Goal: Task Accomplishment & Management: Manage account settings

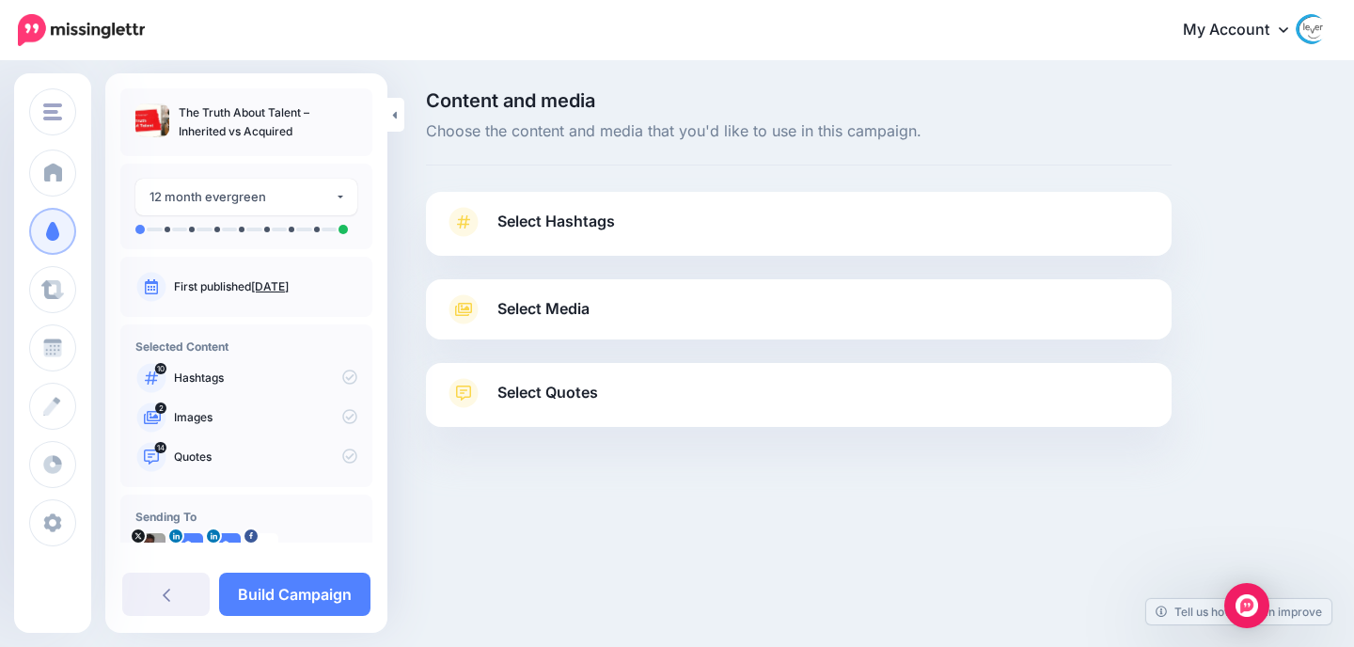
click at [557, 220] on span "Select Hashtags" at bounding box center [557, 221] width 118 height 25
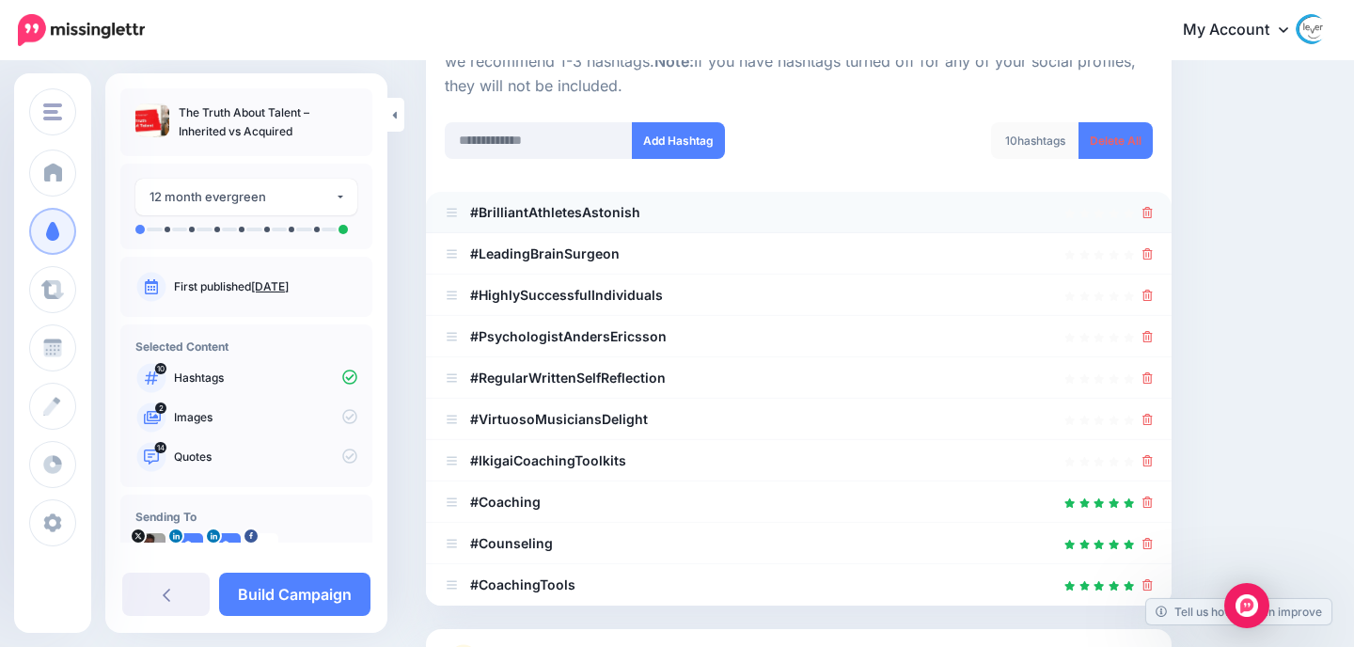
scroll to position [298, 0]
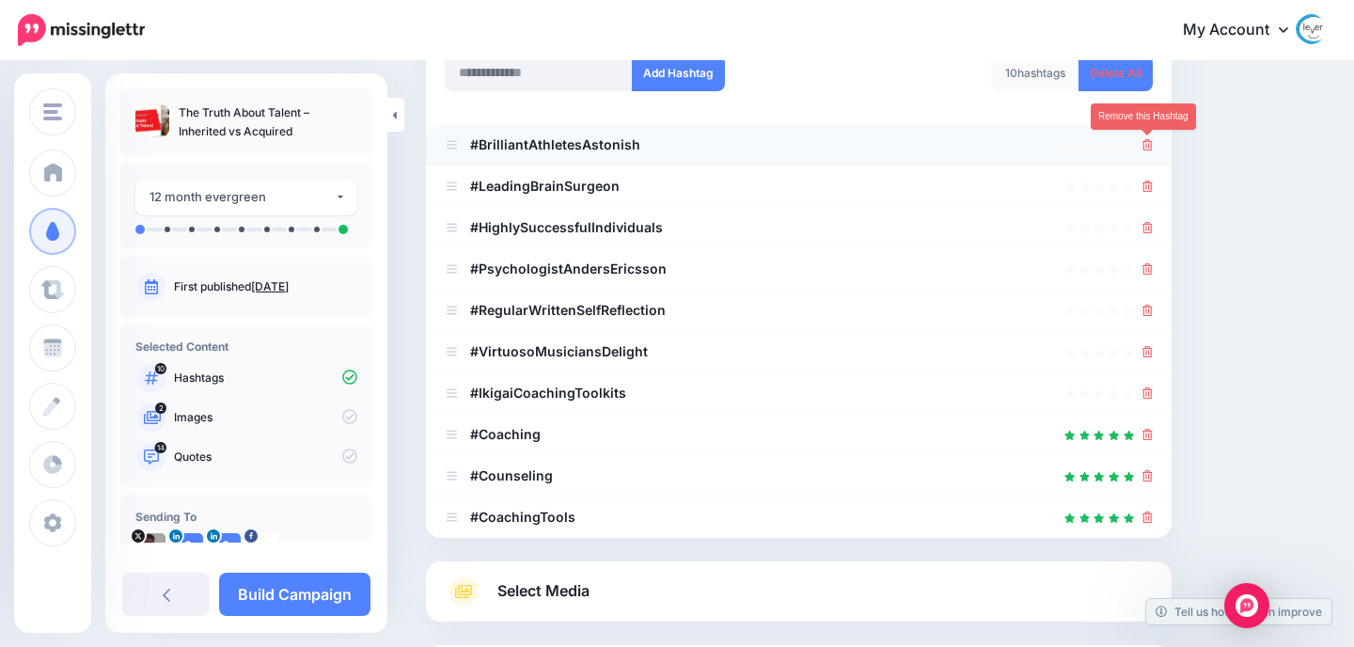
click at [1146, 145] on icon at bounding box center [1148, 144] width 10 height 11
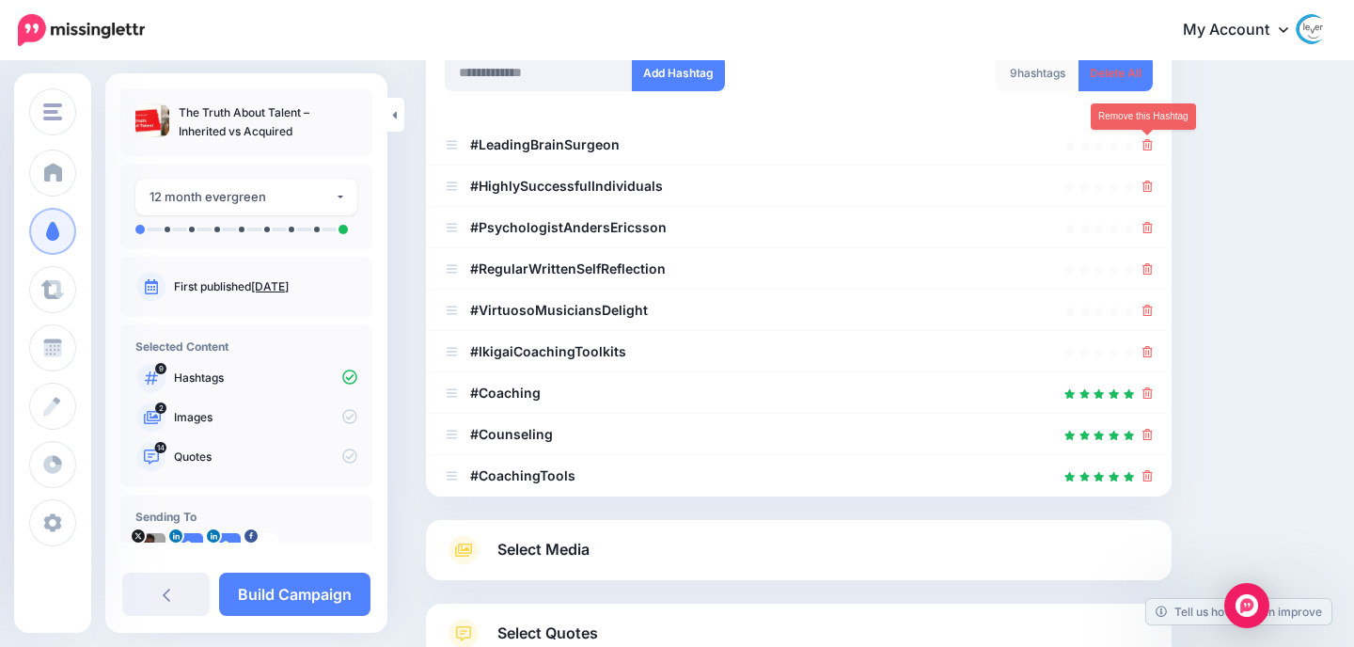
click at [1146, 145] on icon at bounding box center [1148, 144] width 10 height 11
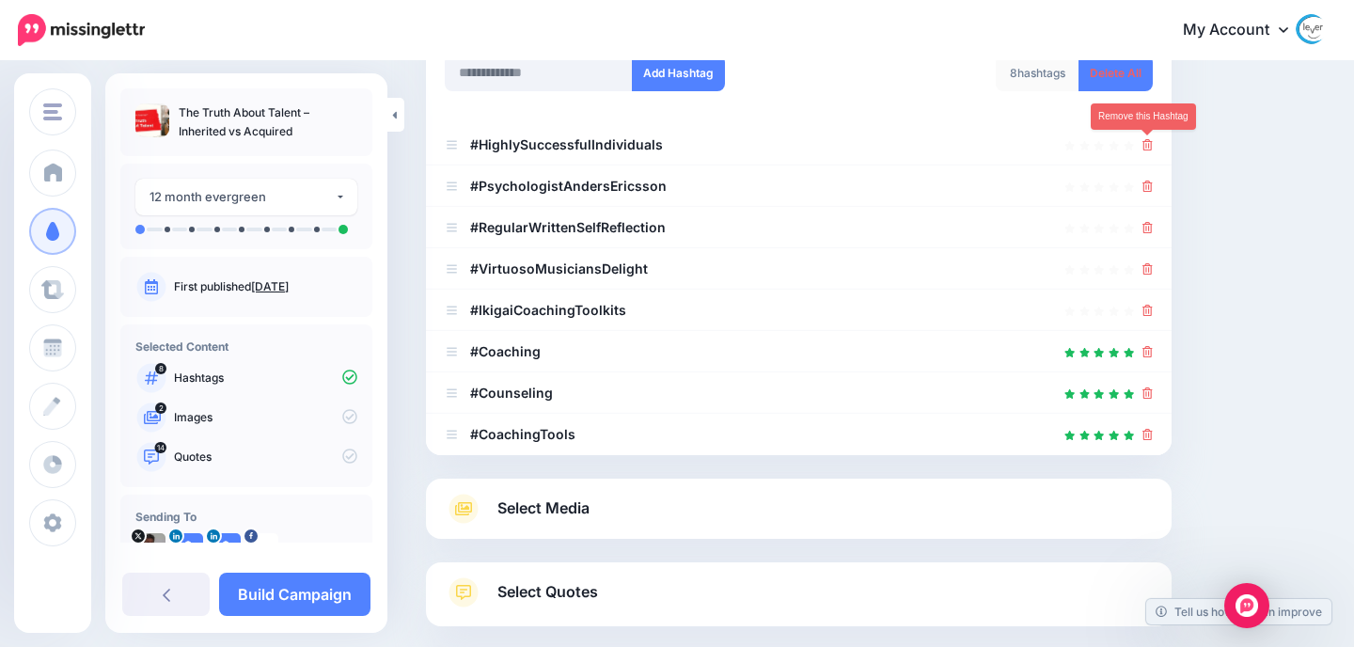
click at [1146, 145] on icon at bounding box center [1148, 144] width 10 height 11
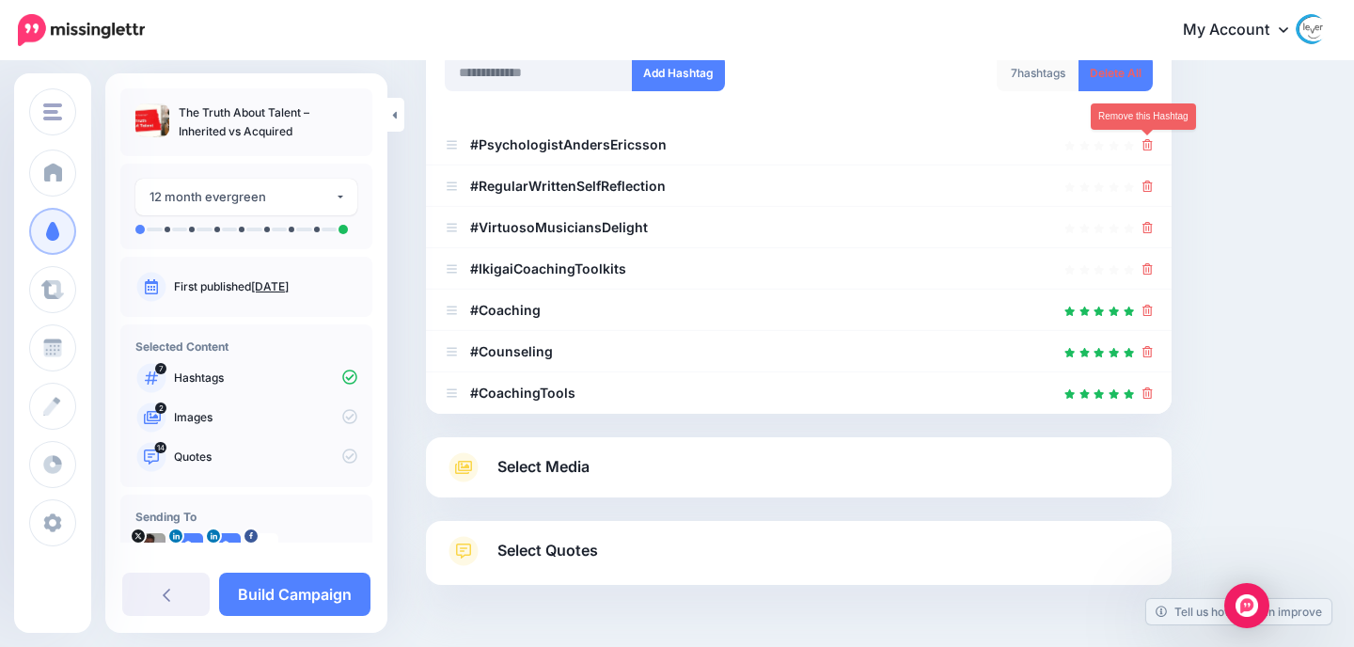
click at [1146, 145] on icon at bounding box center [1148, 144] width 10 height 11
click at [1146, 181] on icon at bounding box center [1148, 186] width 10 height 11
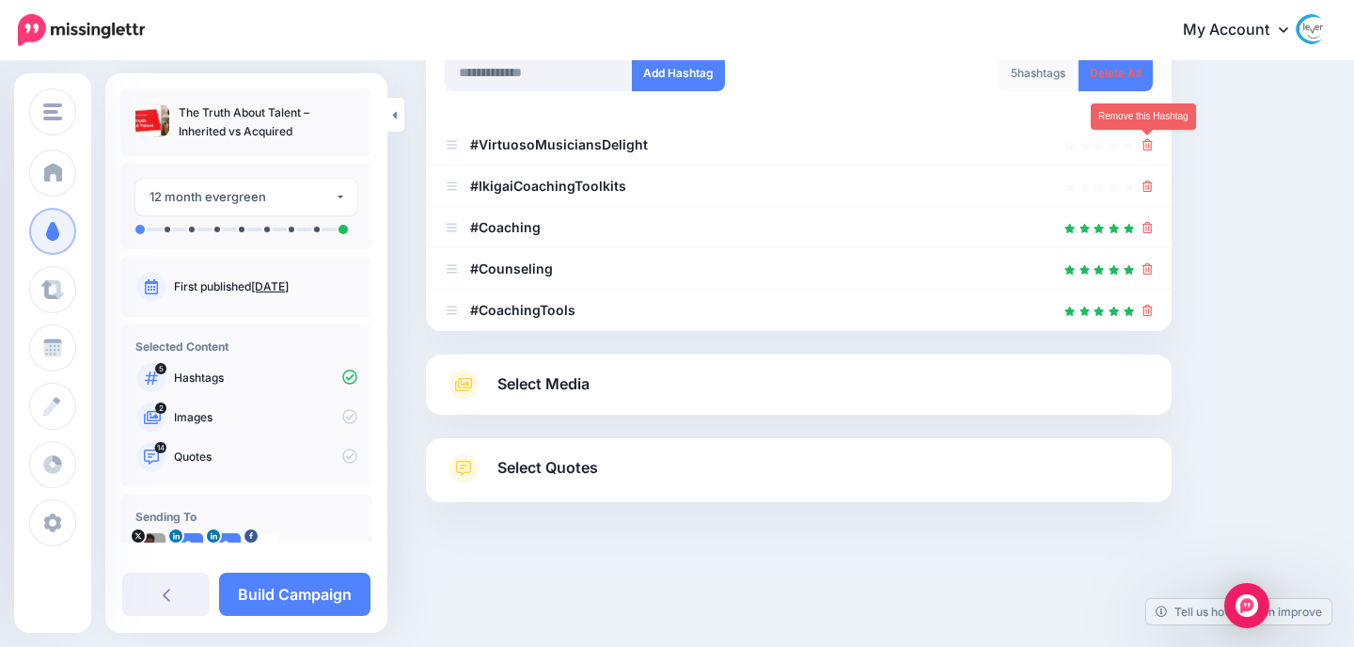
click at [1146, 145] on icon at bounding box center [1148, 144] width 10 height 11
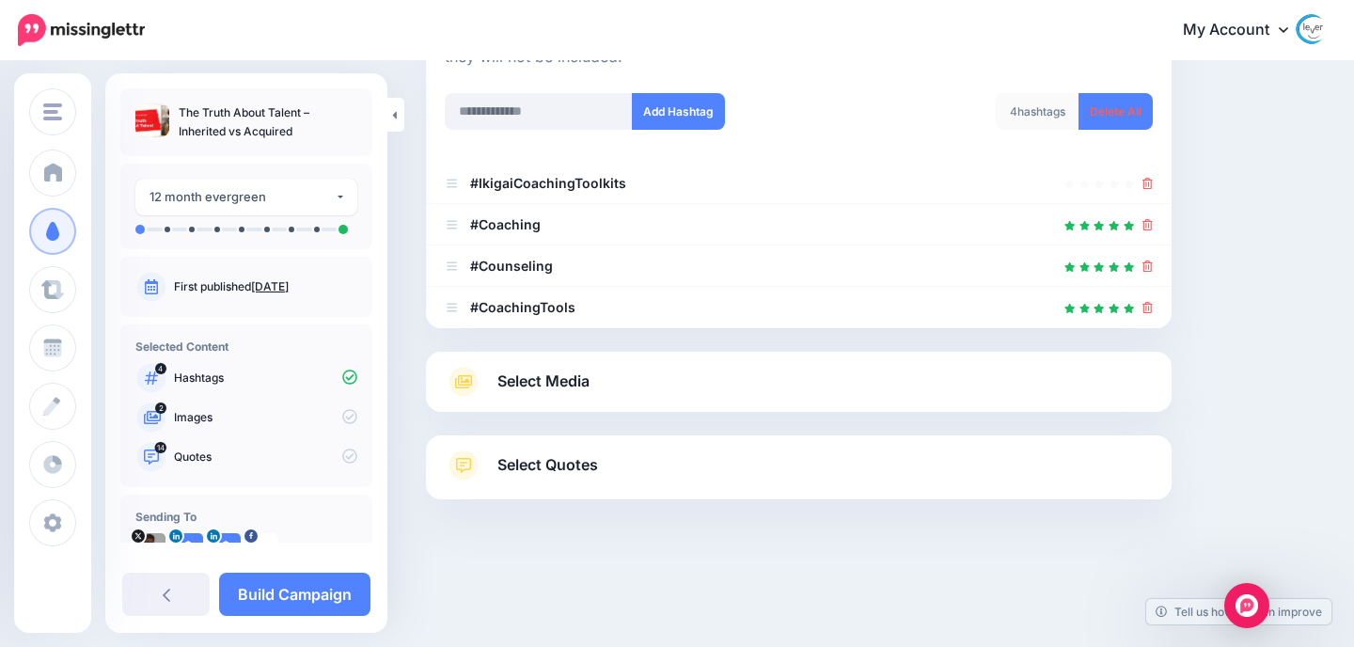
click at [1146, 145] on div "4 hashtags Delete All" at bounding box center [982, 123] width 368 height 60
click at [1148, 176] on link at bounding box center [1148, 183] width 10 height 16
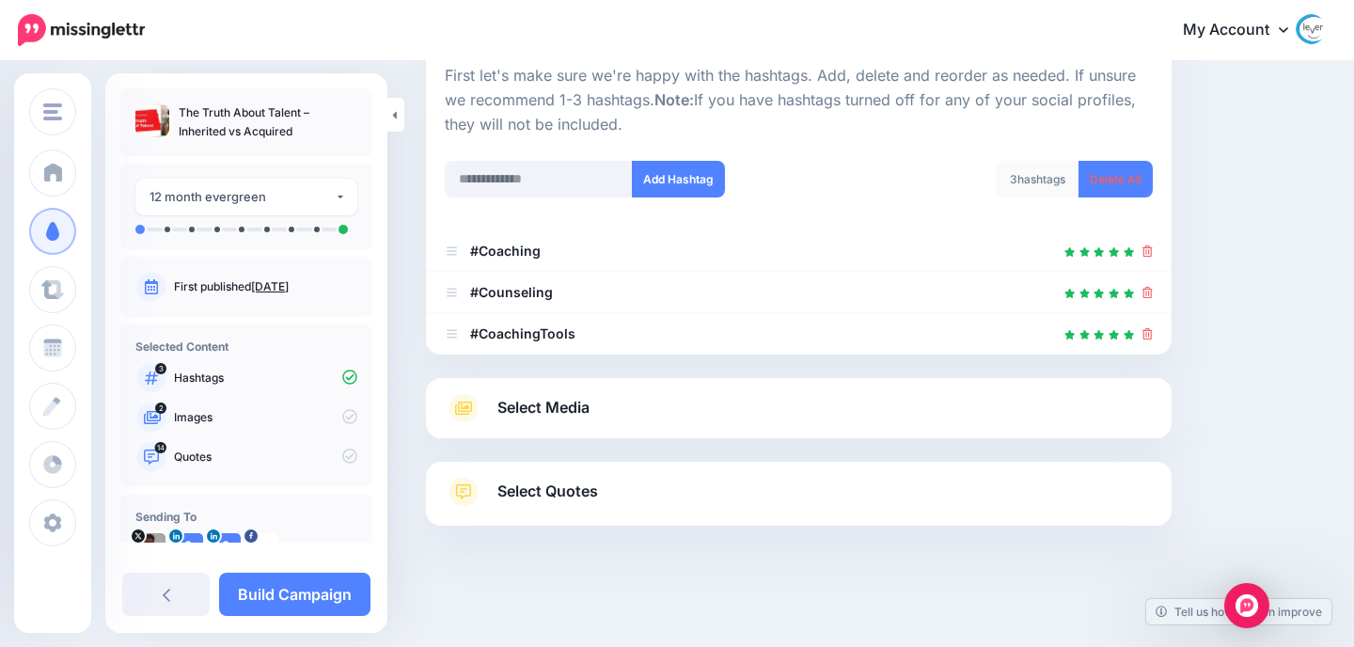
click at [838, 401] on link "Select Media" at bounding box center [799, 408] width 708 height 30
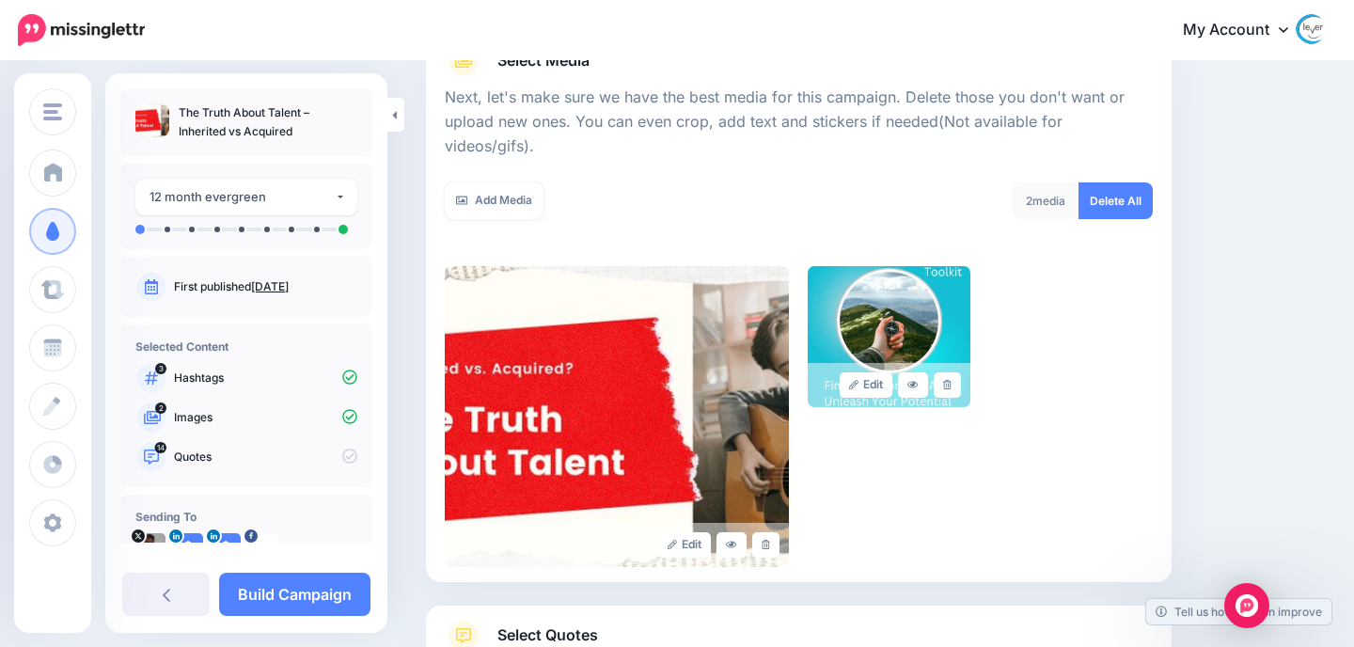
scroll to position [271, 0]
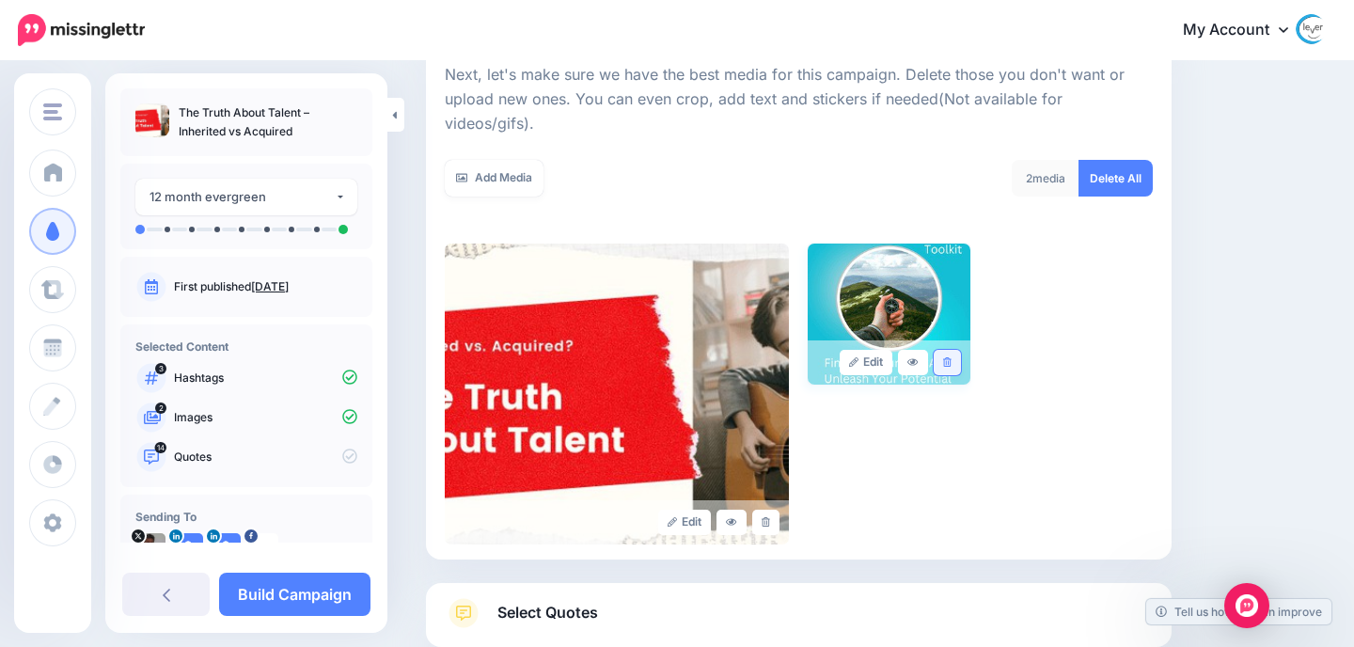
click at [953, 350] on link at bounding box center [947, 362] width 27 height 25
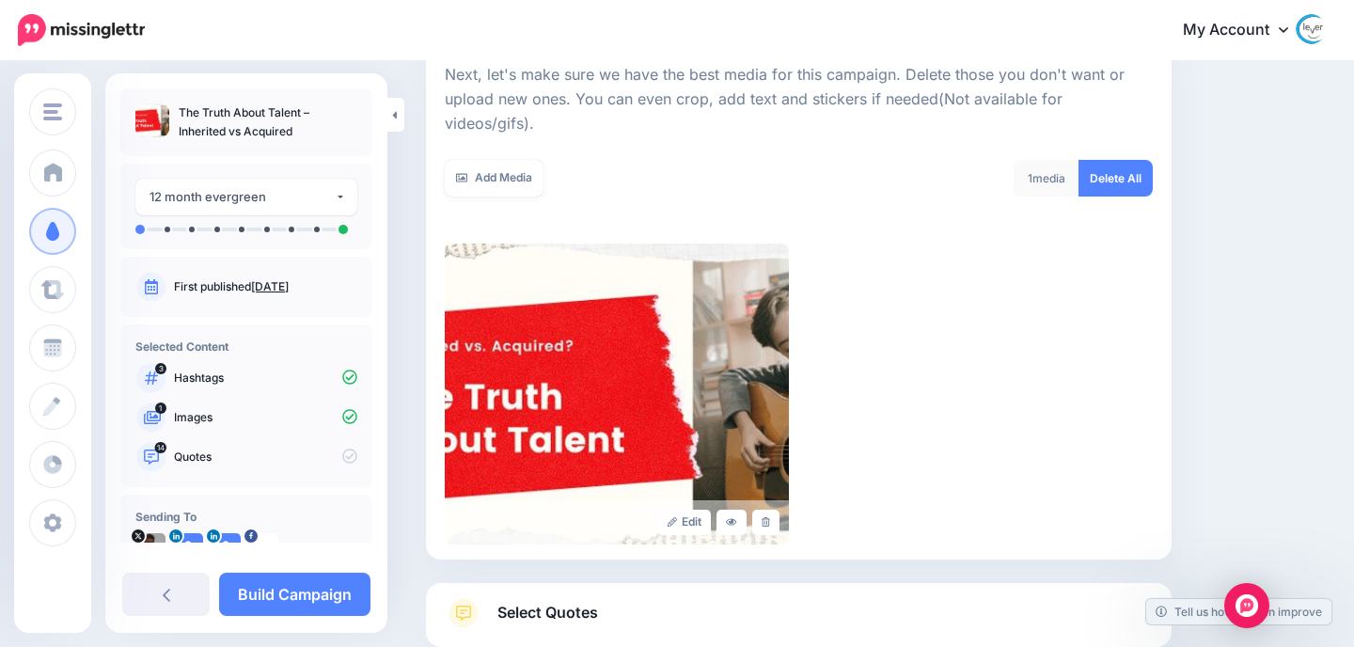
scroll to position [369, 0]
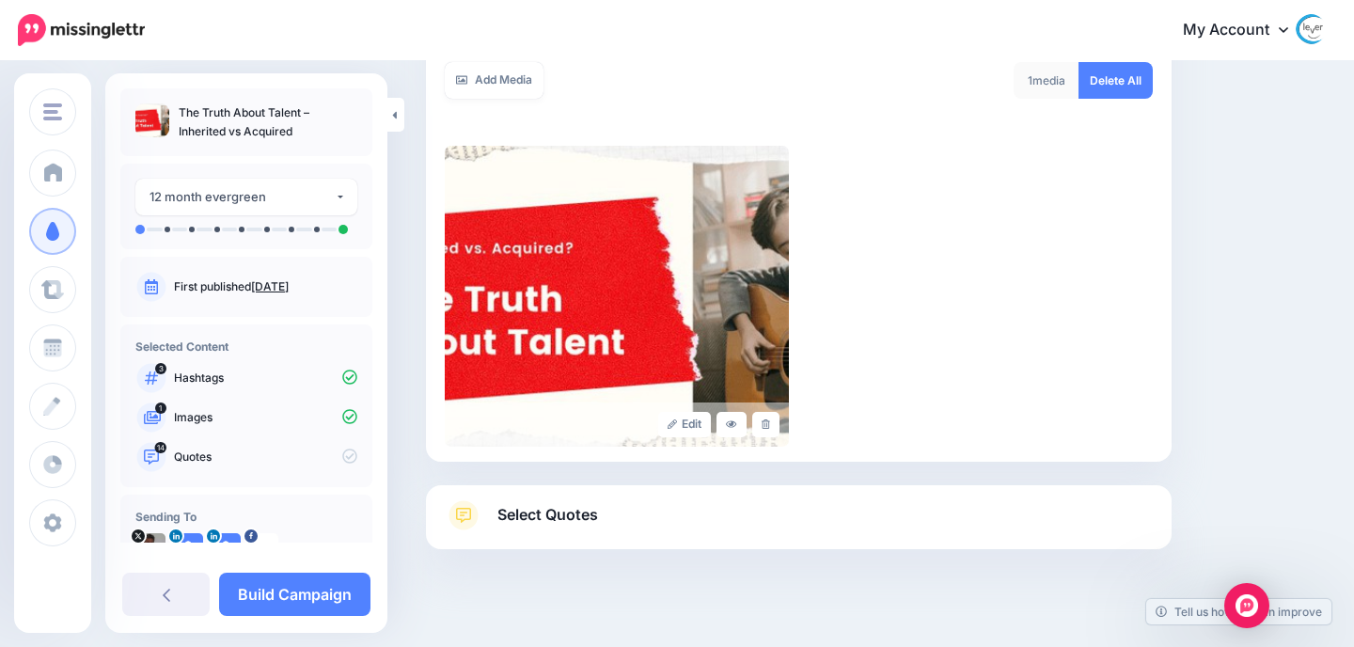
click at [643, 500] on link "Select Quotes" at bounding box center [799, 524] width 708 height 49
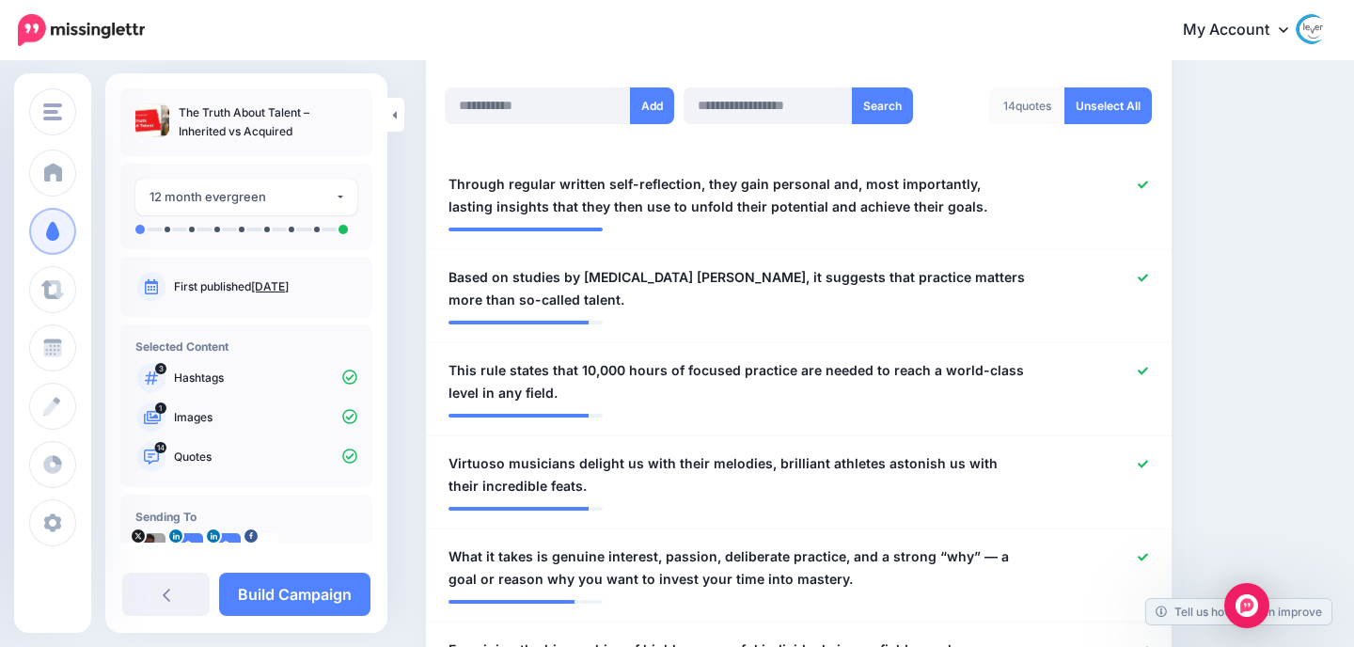
scroll to position [503, 0]
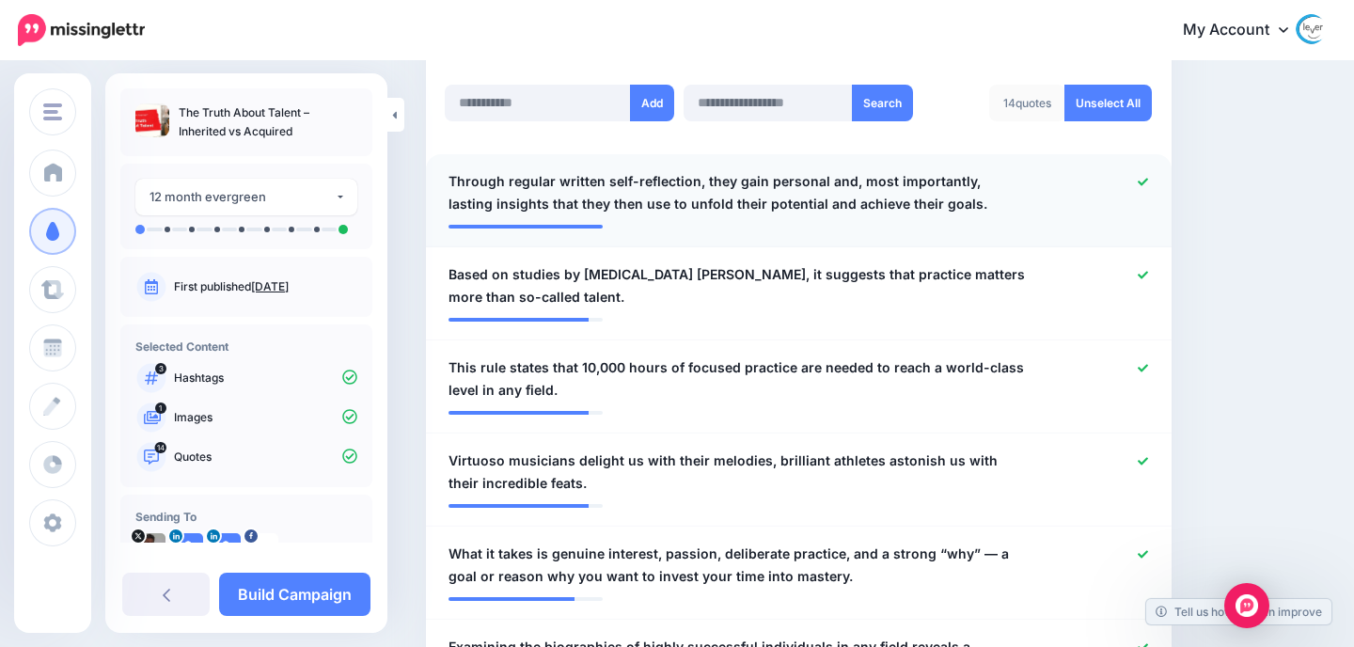
click at [1138, 180] on icon at bounding box center [1143, 182] width 10 height 10
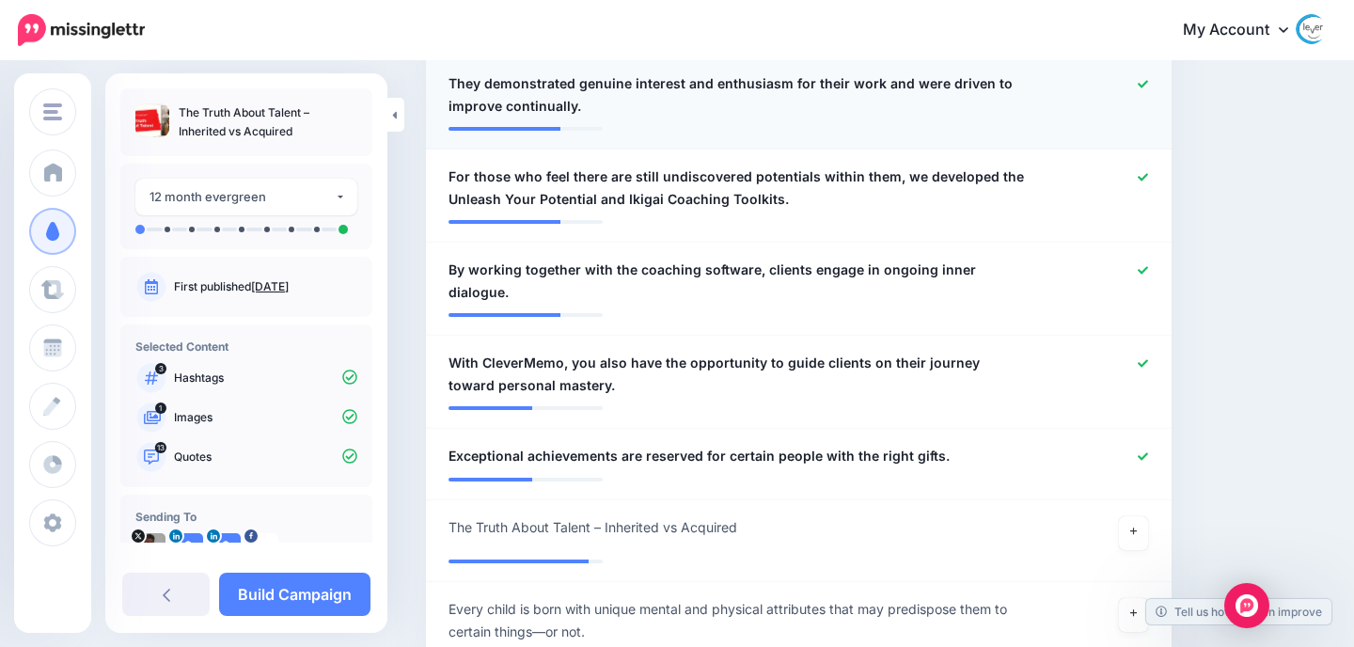
scroll to position [1451, 0]
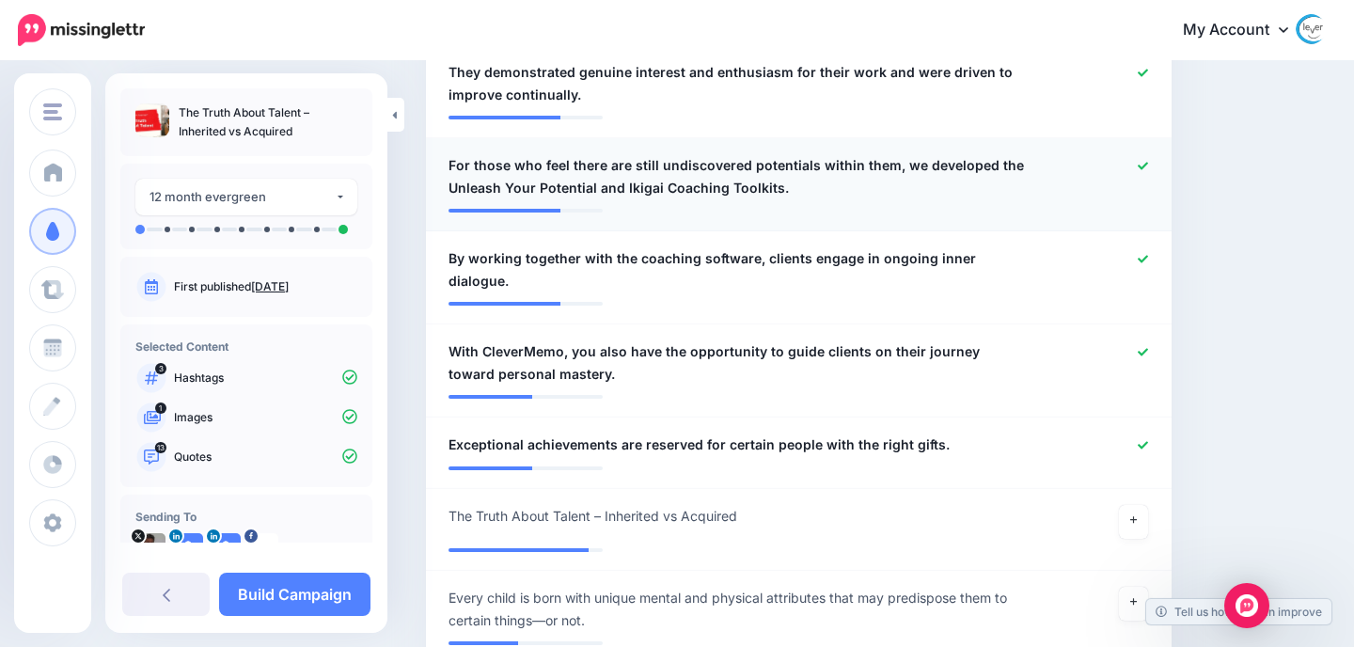
click at [1144, 162] on icon at bounding box center [1143, 166] width 10 height 10
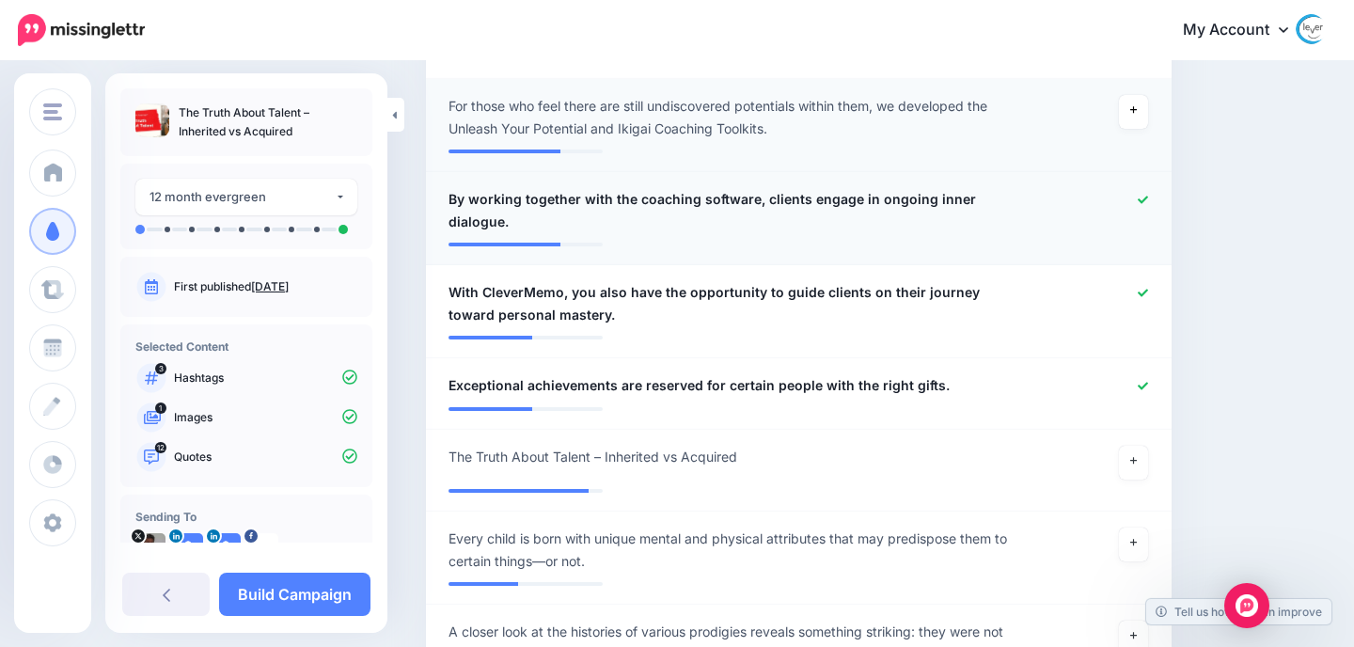
scroll to position [1513, 0]
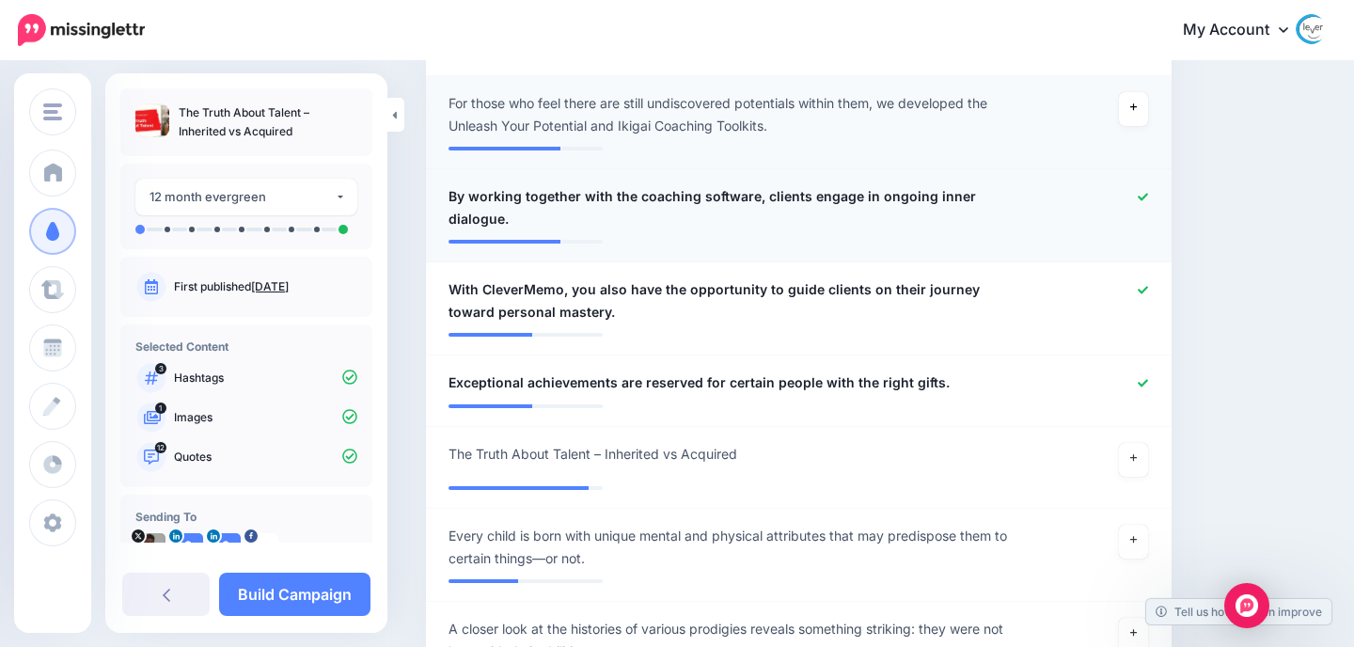
click at [1138, 188] on div at bounding box center [1101, 207] width 121 height 45
click at [1145, 194] on icon at bounding box center [1143, 197] width 10 height 10
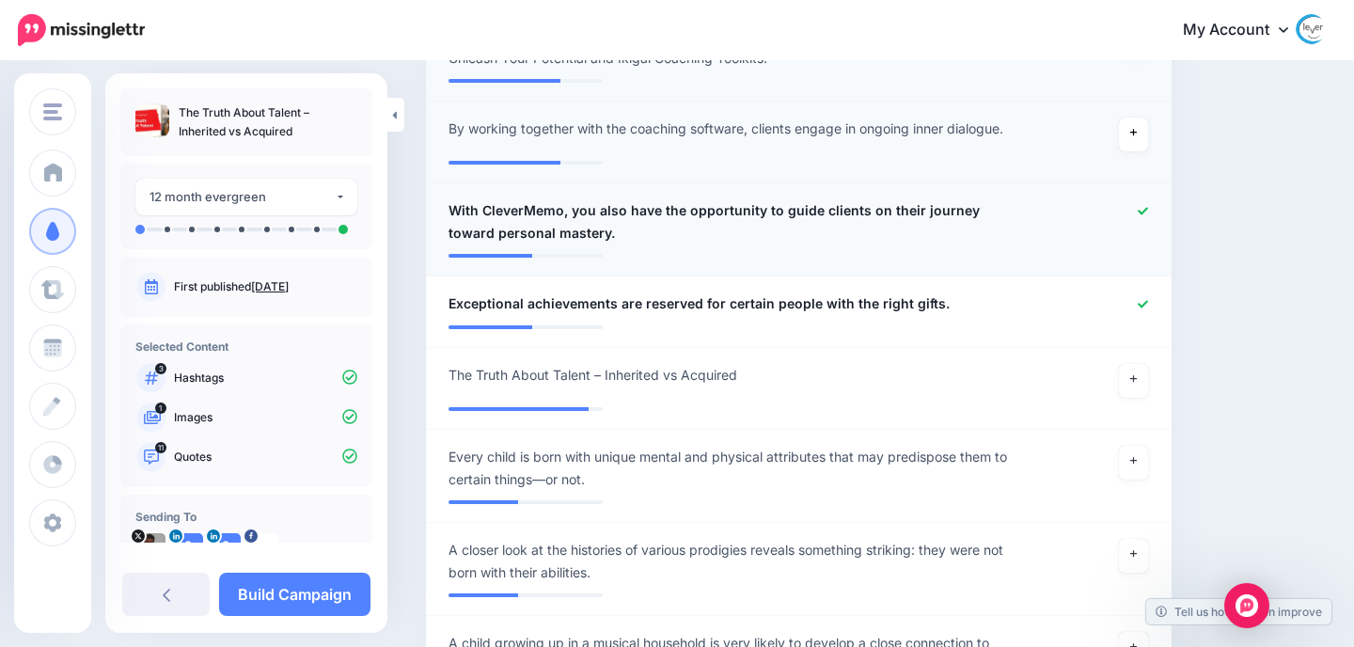
scroll to position [1586, 0]
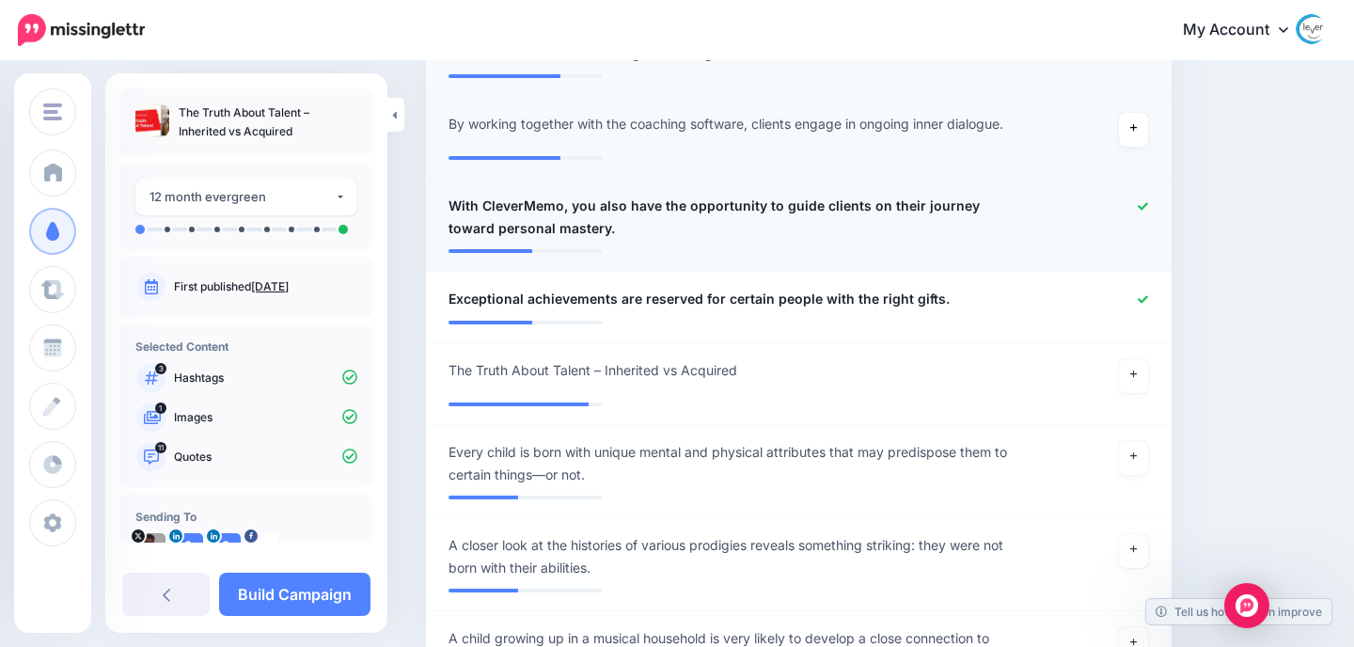
click at [1143, 204] on icon at bounding box center [1143, 206] width 10 height 10
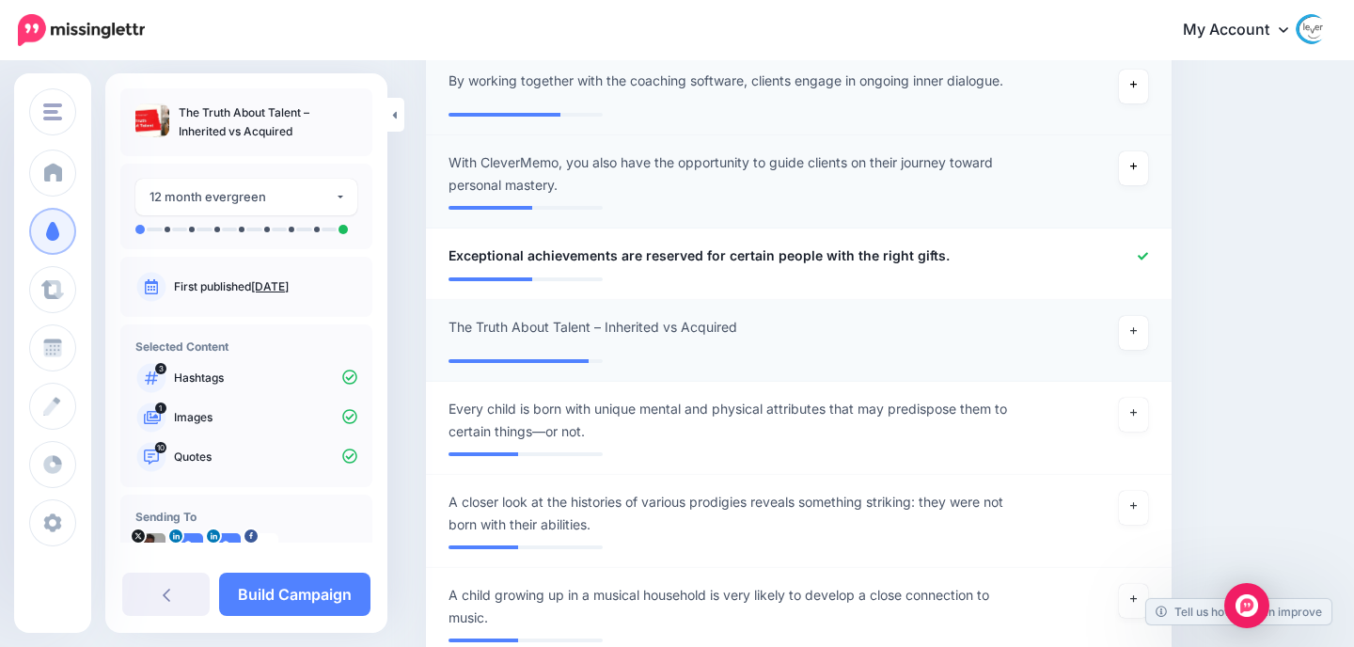
scroll to position [1640, 0]
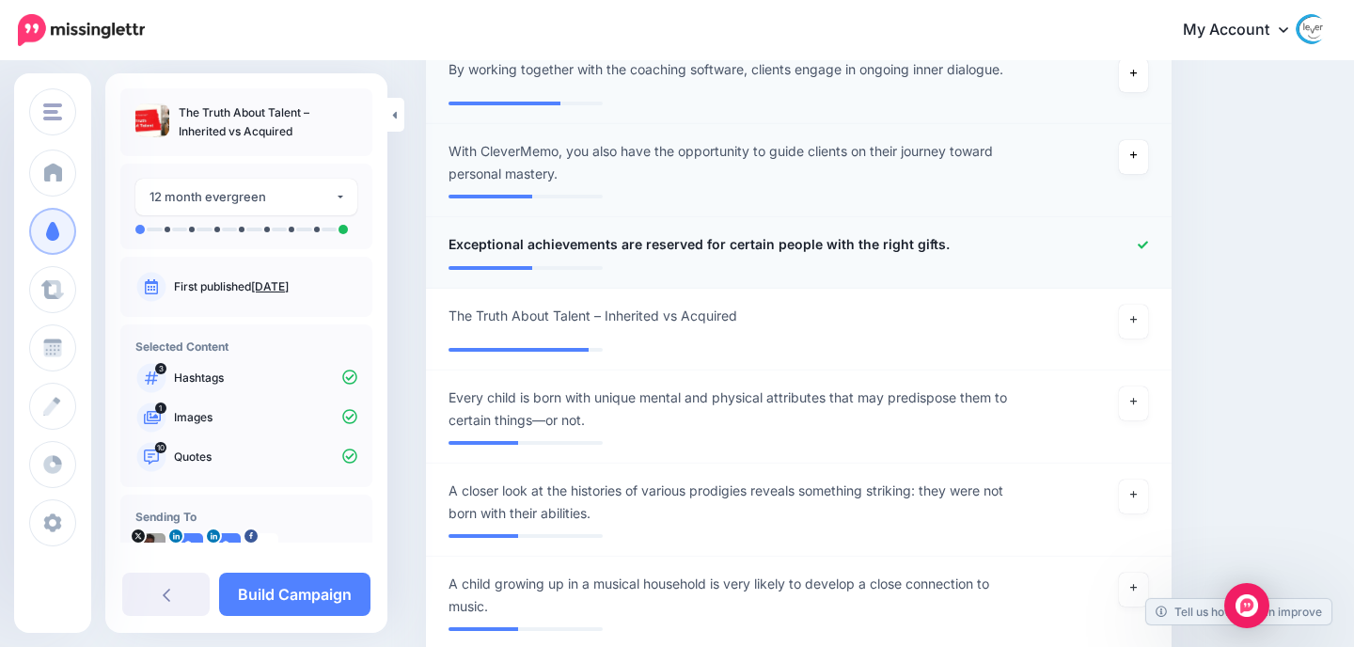
click at [1145, 246] on icon at bounding box center [1143, 245] width 10 height 10
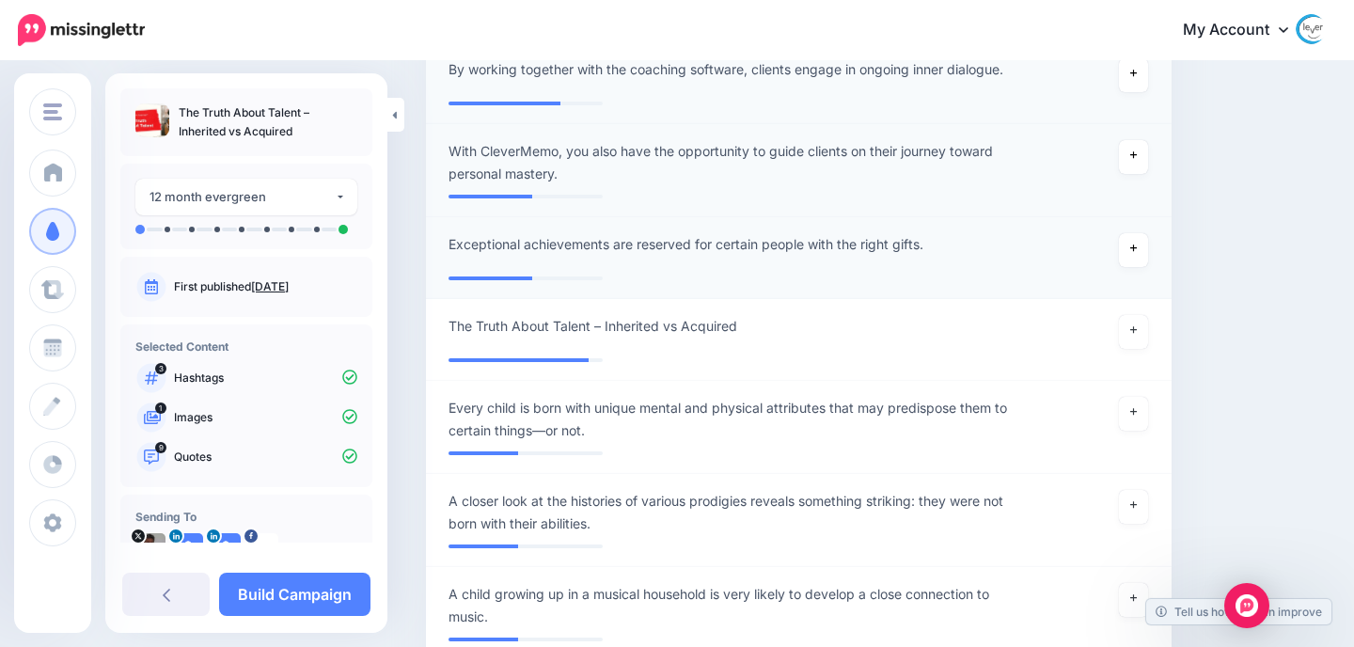
click at [1145, 246] on link at bounding box center [1134, 250] width 30 height 34
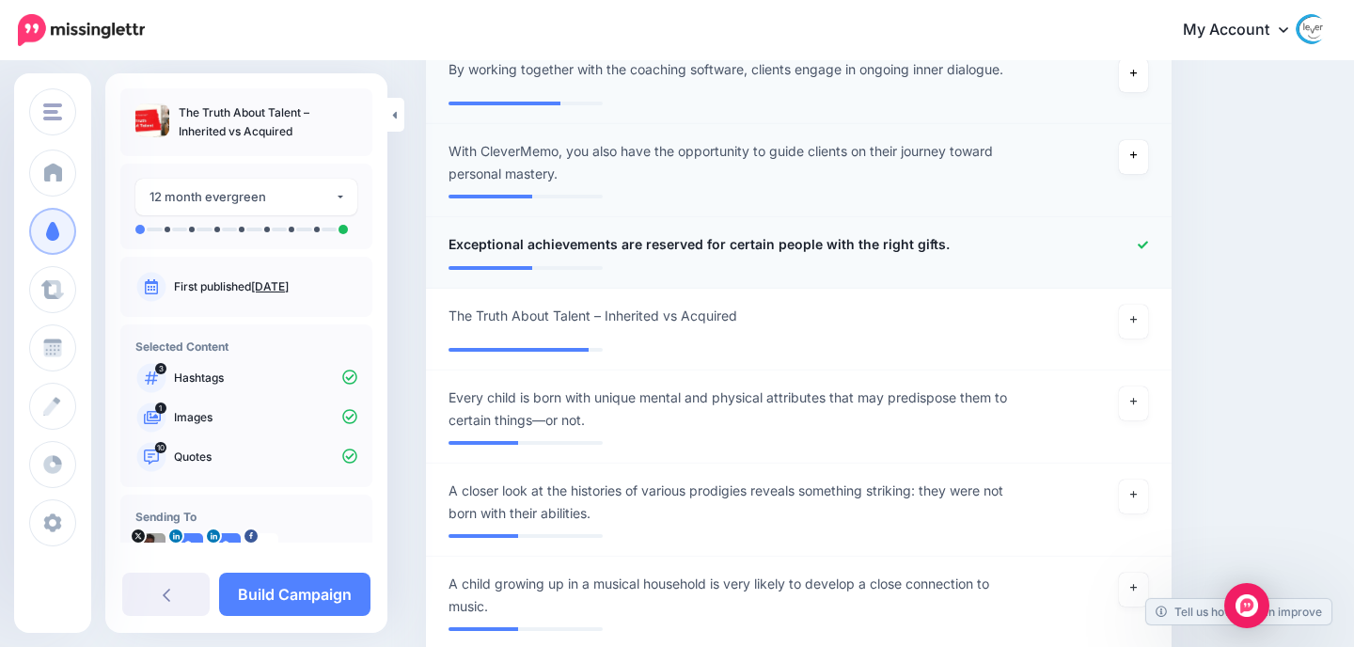
click at [1140, 246] on icon at bounding box center [1143, 245] width 10 height 10
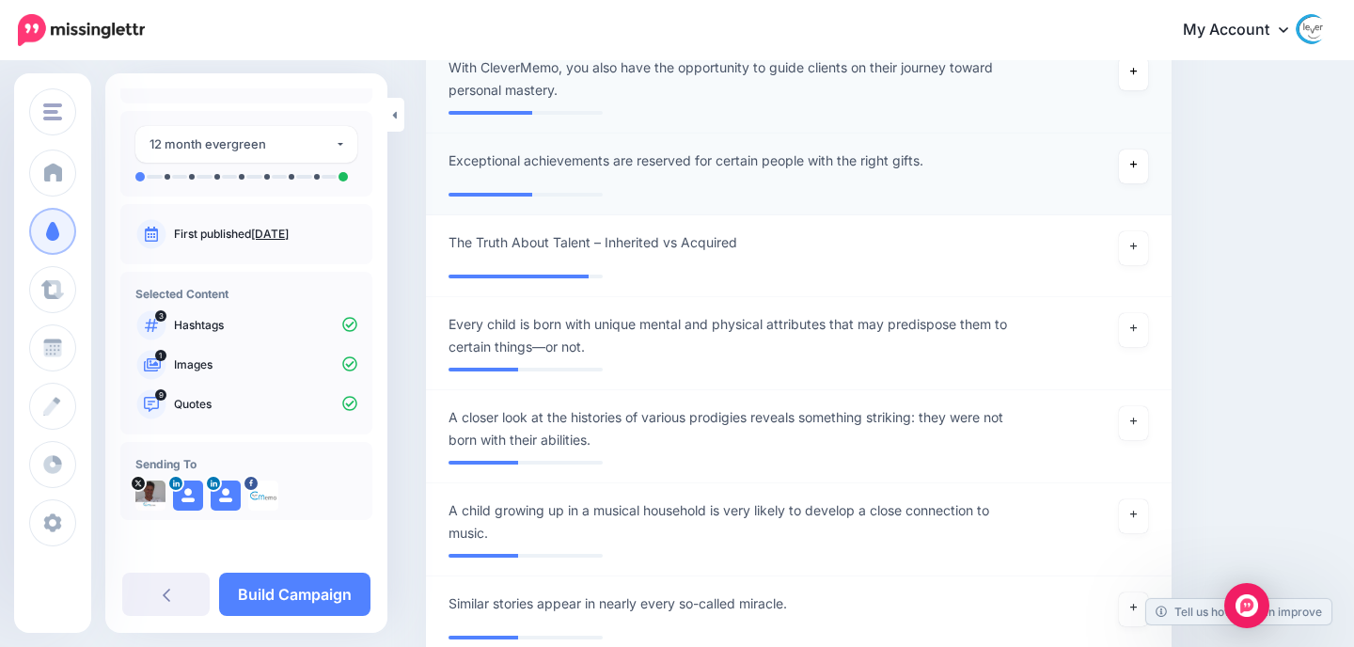
scroll to position [1751, 0]
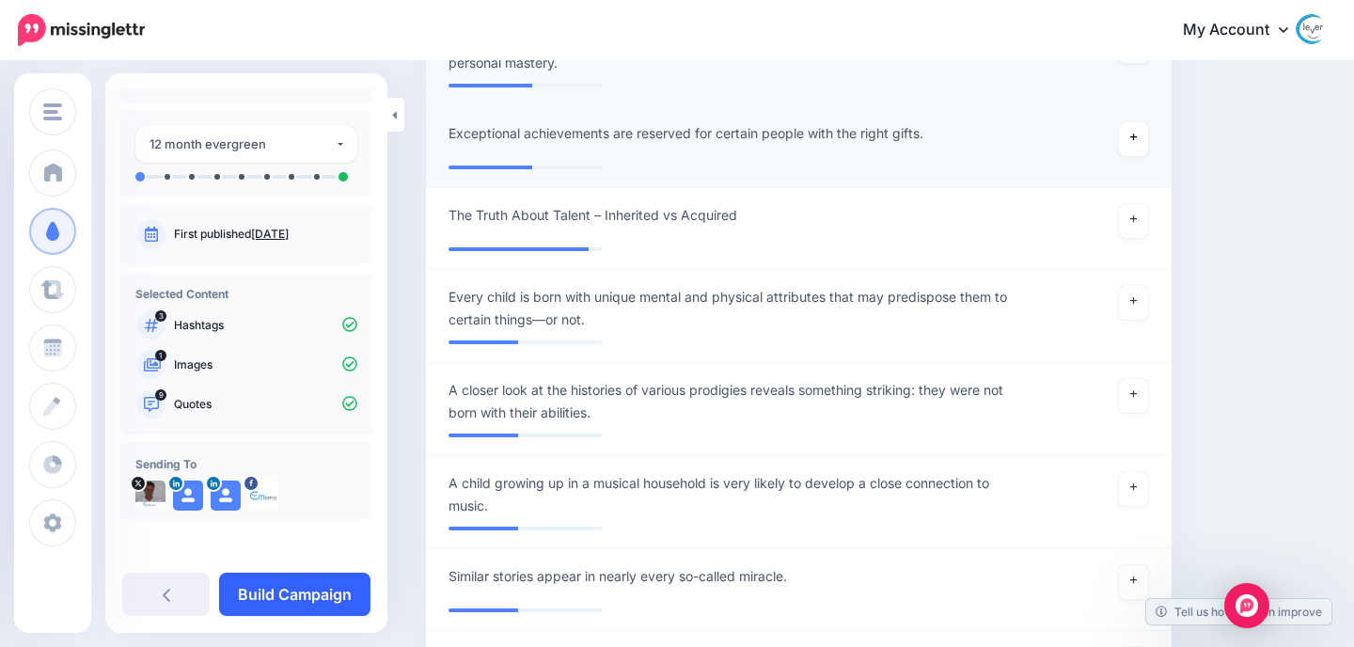
click at [276, 599] on link "Build Campaign" at bounding box center [294, 594] width 151 height 43
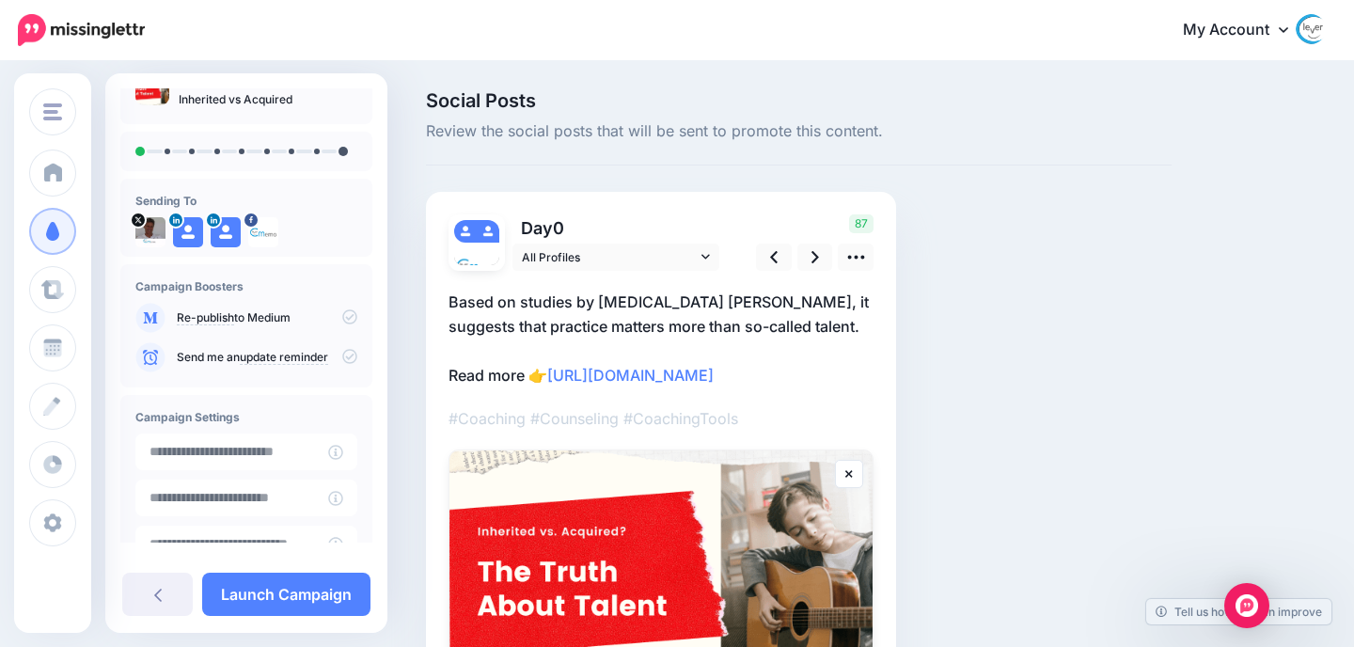
scroll to position [102, 0]
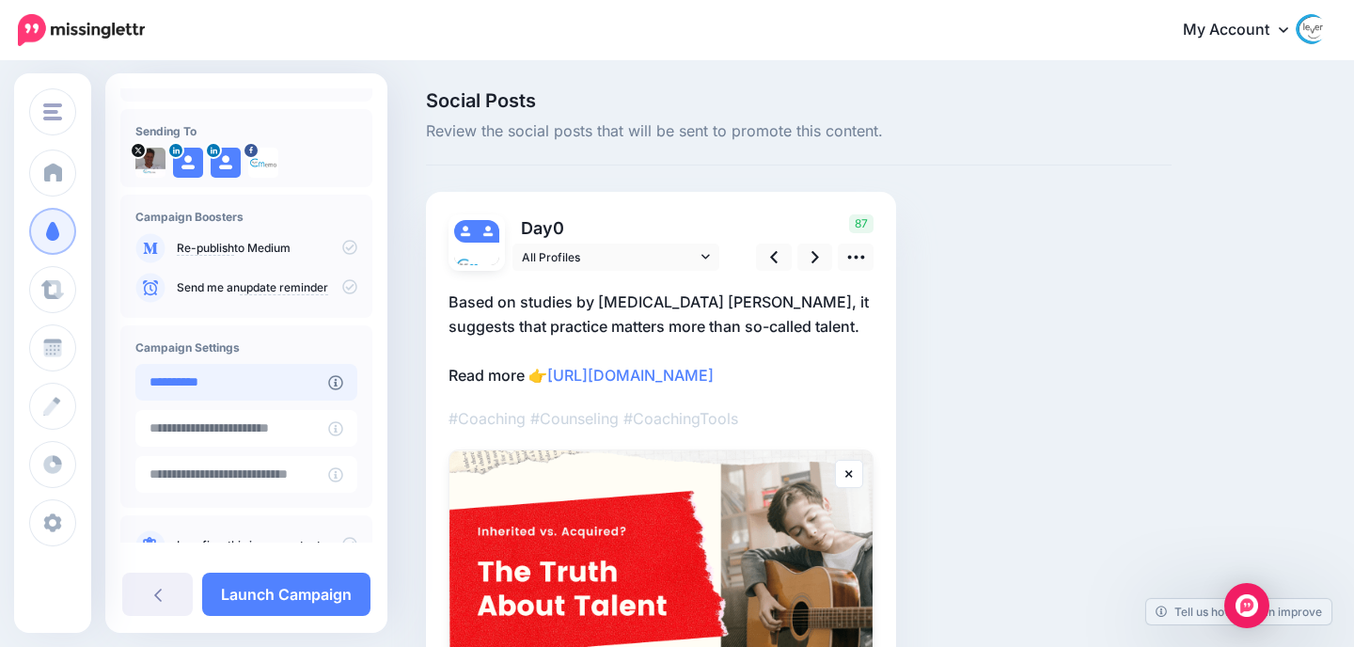
click at [264, 375] on input "**********" at bounding box center [231, 382] width 193 height 37
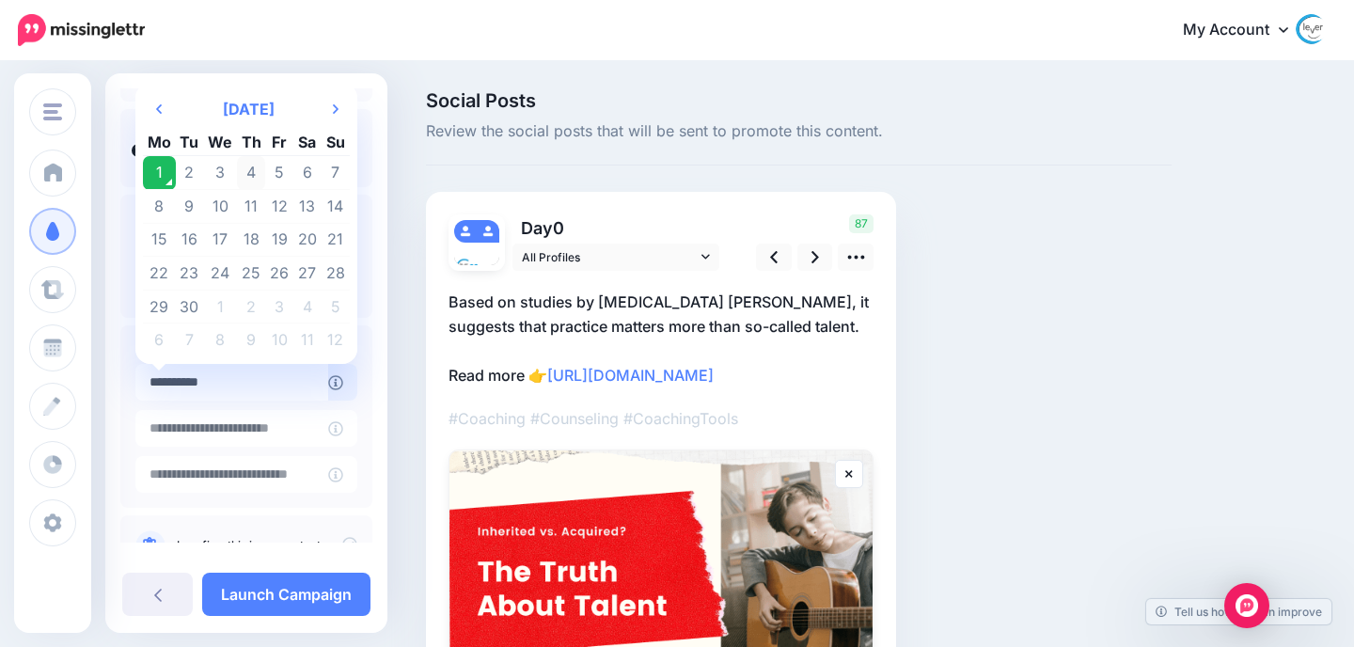
click at [255, 166] on td "4" at bounding box center [251, 173] width 29 height 34
type input "**********"
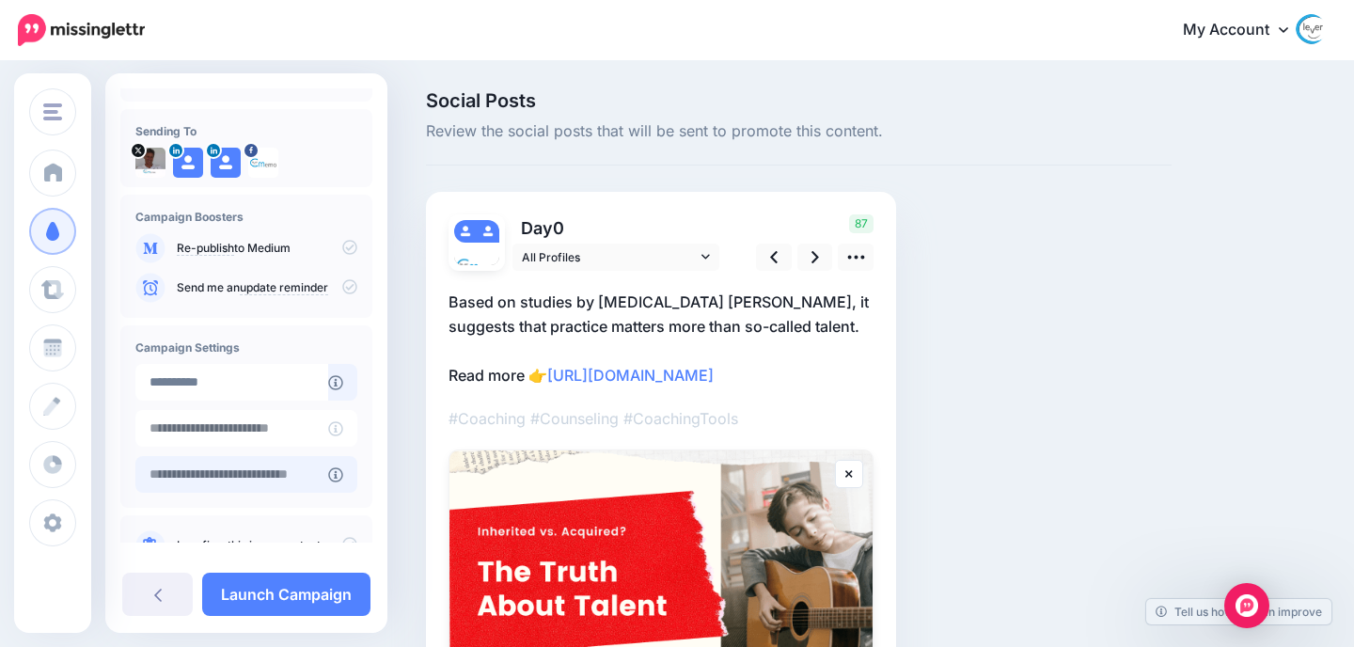
scroll to position [157, 0]
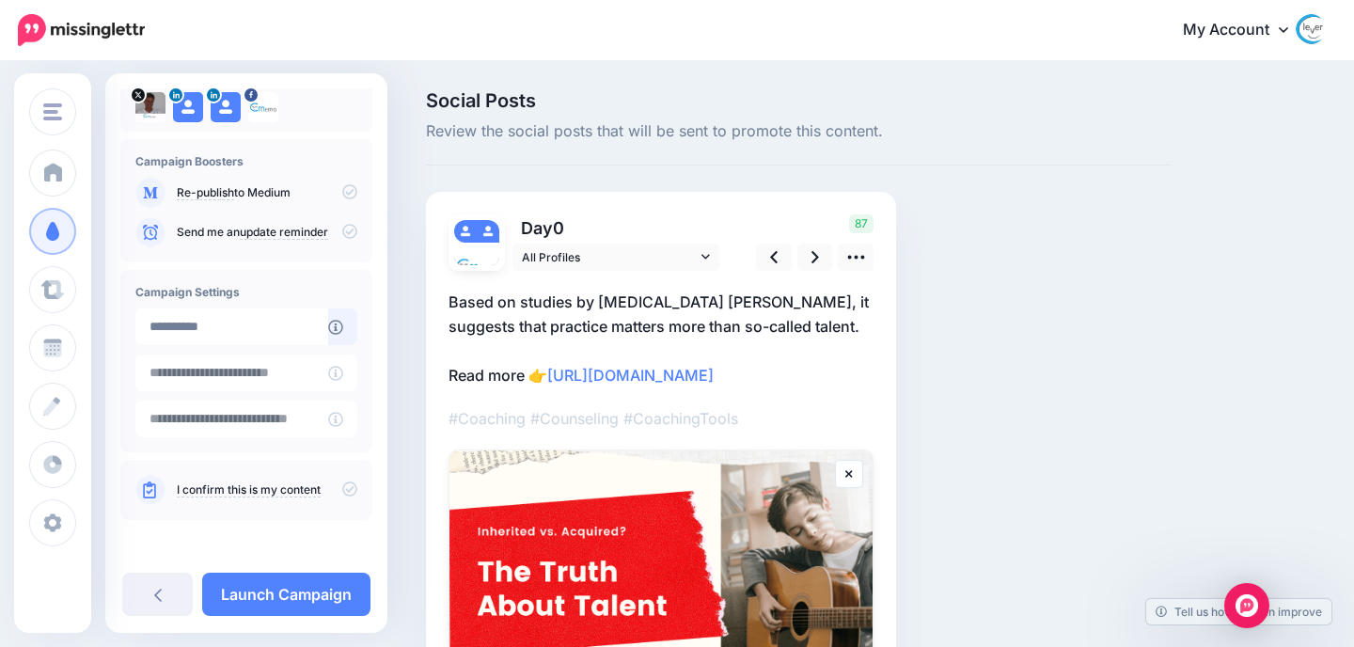
click at [270, 485] on link "I confirm this is my content" at bounding box center [249, 489] width 144 height 15
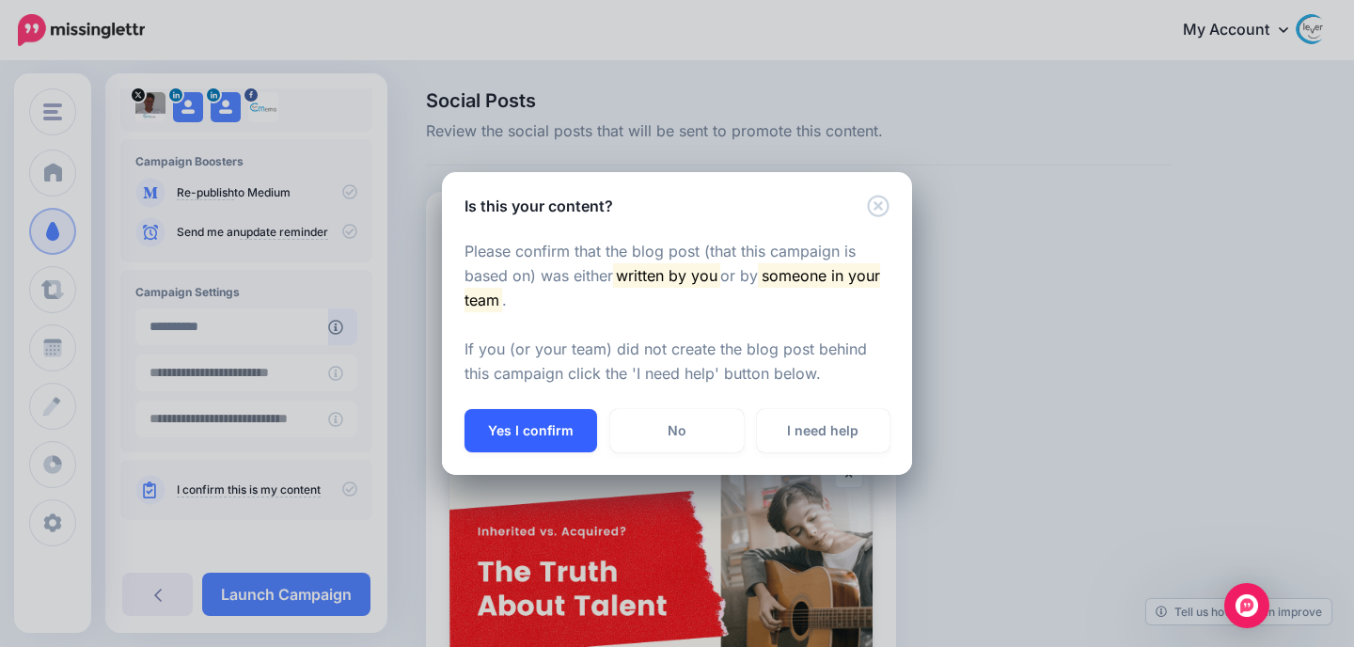
click at [543, 421] on button "Yes I confirm" at bounding box center [531, 430] width 133 height 43
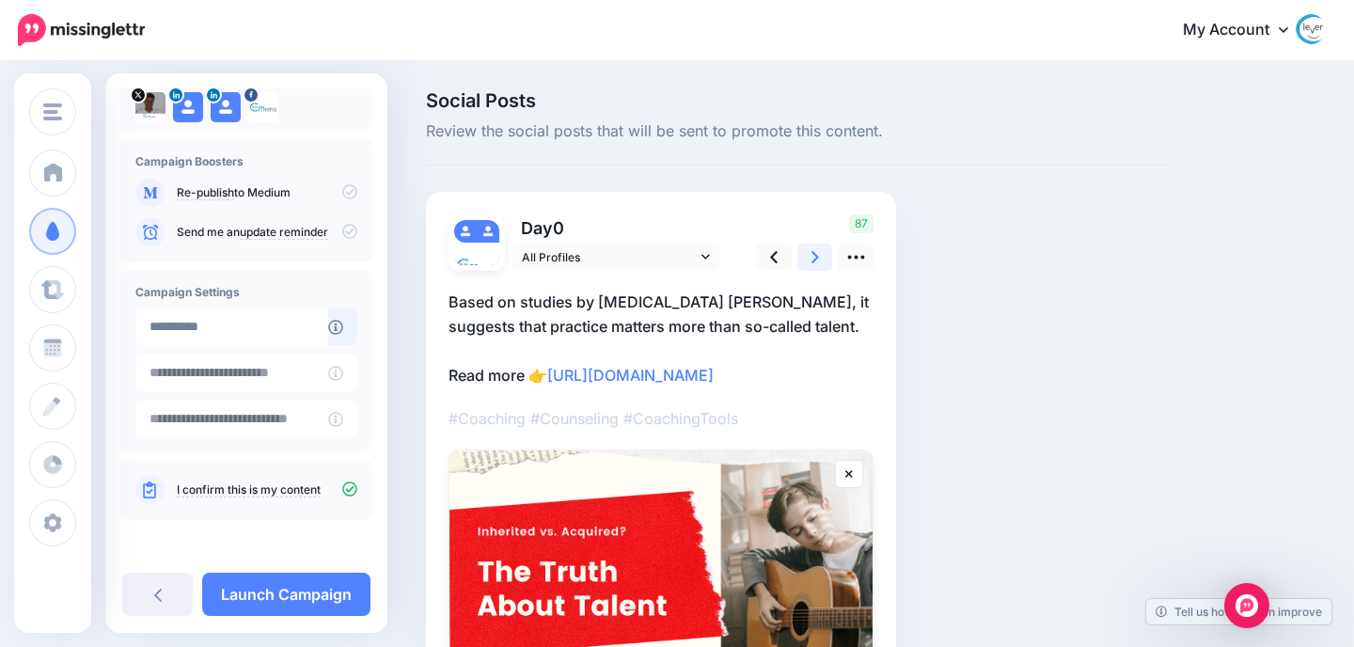
click at [817, 257] on icon at bounding box center [816, 257] width 8 height 12
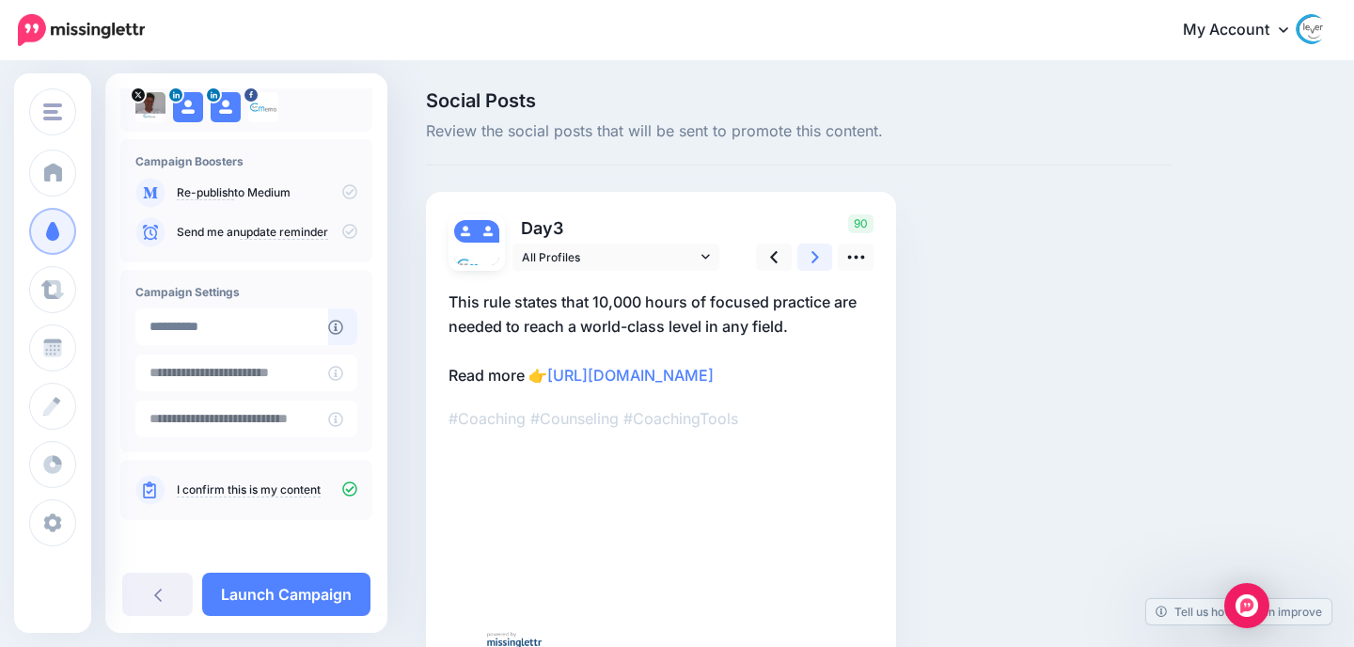
click at [817, 257] on icon at bounding box center [816, 257] width 8 height 12
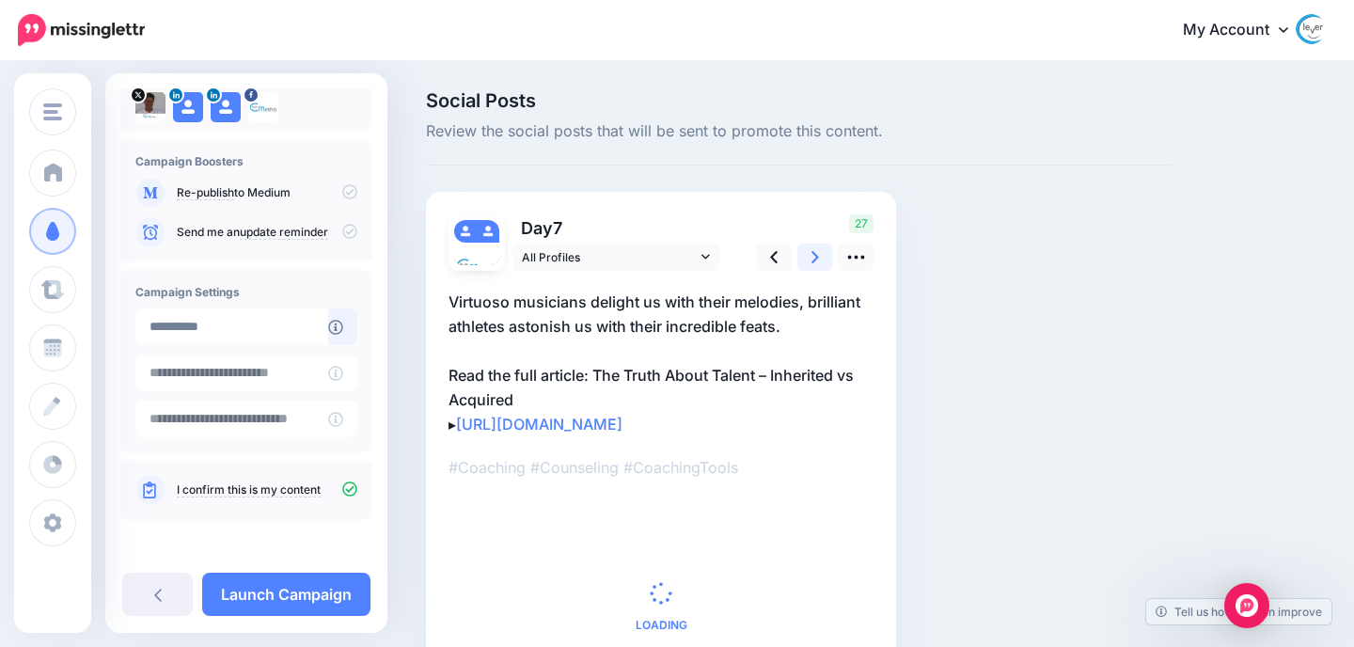
click at [817, 257] on icon at bounding box center [816, 257] width 8 height 12
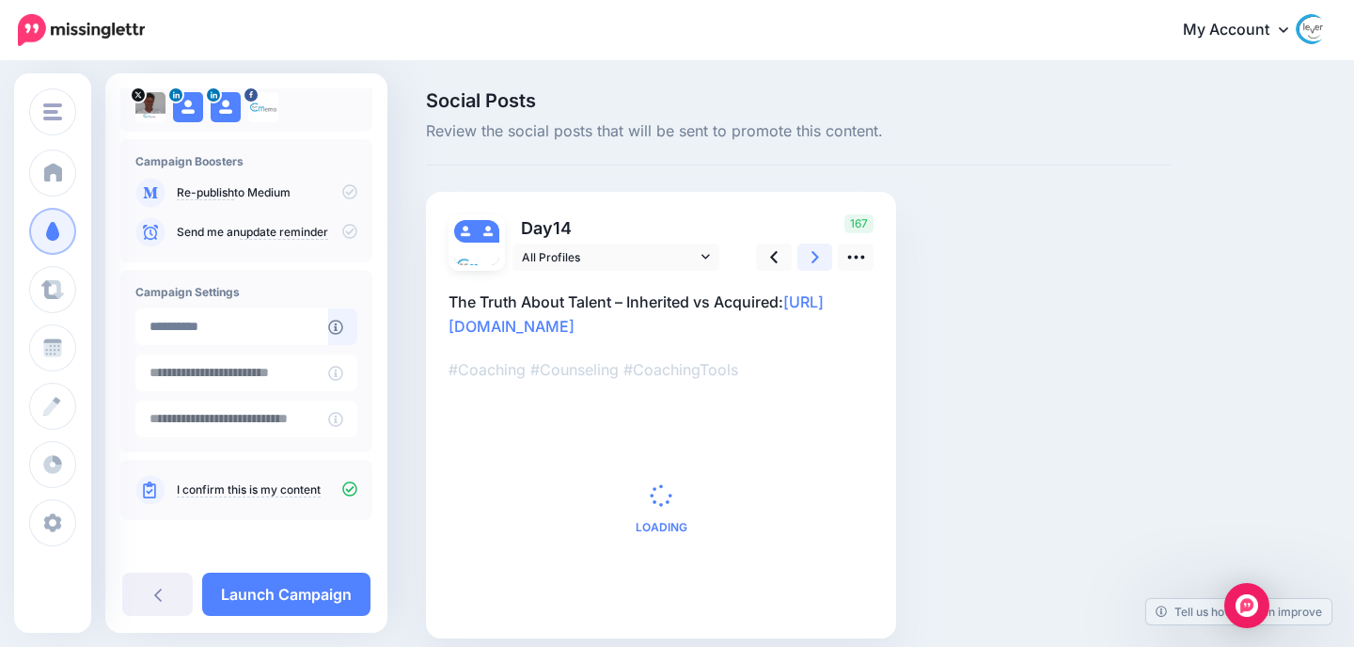
click at [817, 257] on icon at bounding box center [816, 257] width 8 height 12
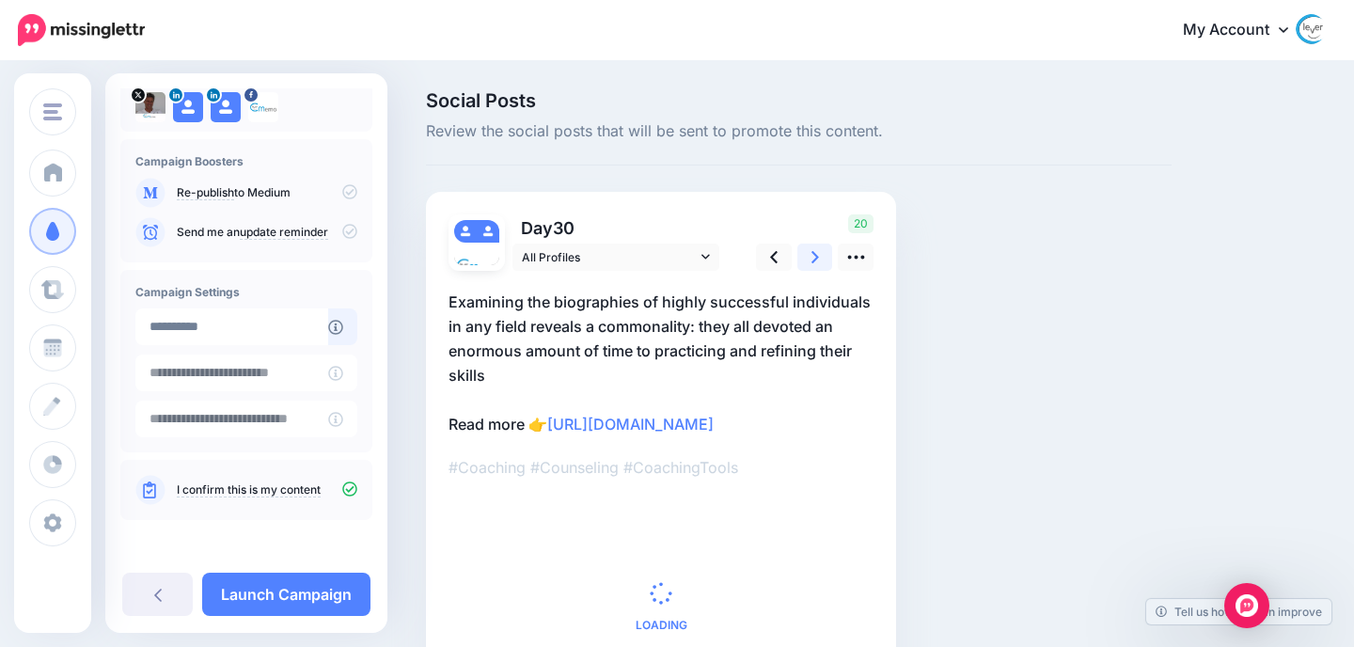
click at [817, 257] on icon at bounding box center [816, 257] width 8 height 12
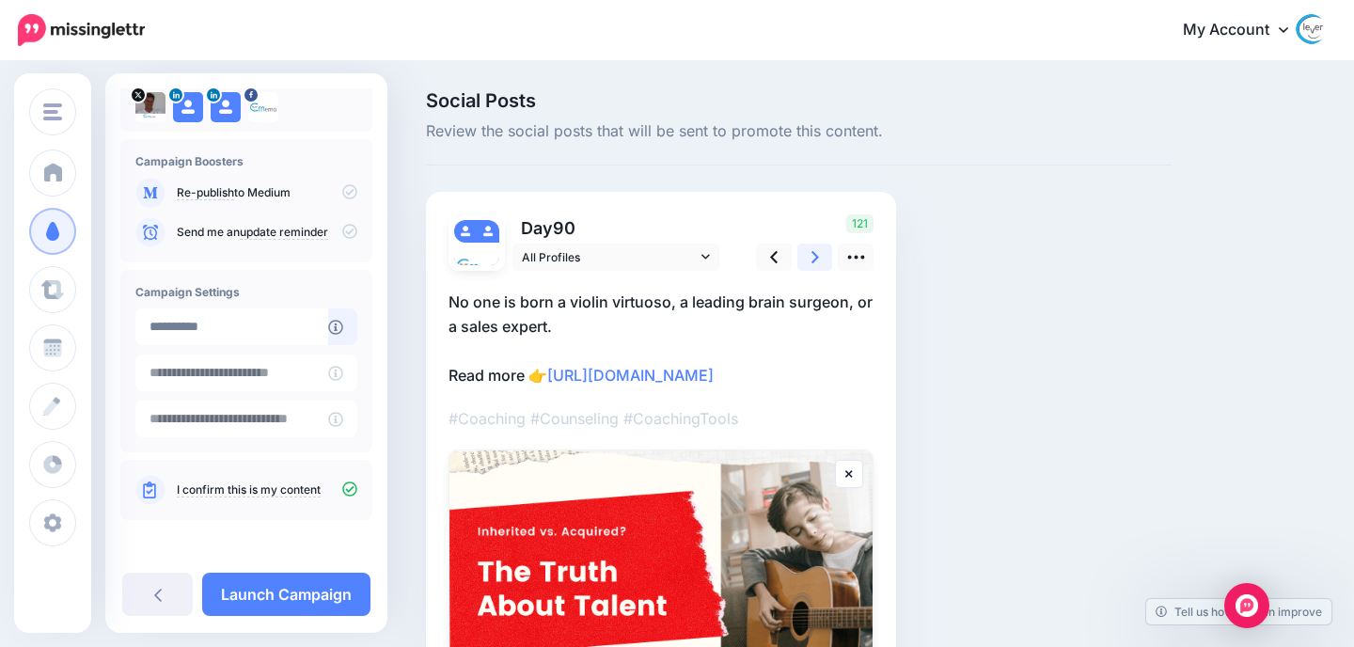
click at [817, 257] on icon at bounding box center [816, 257] width 8 height 12
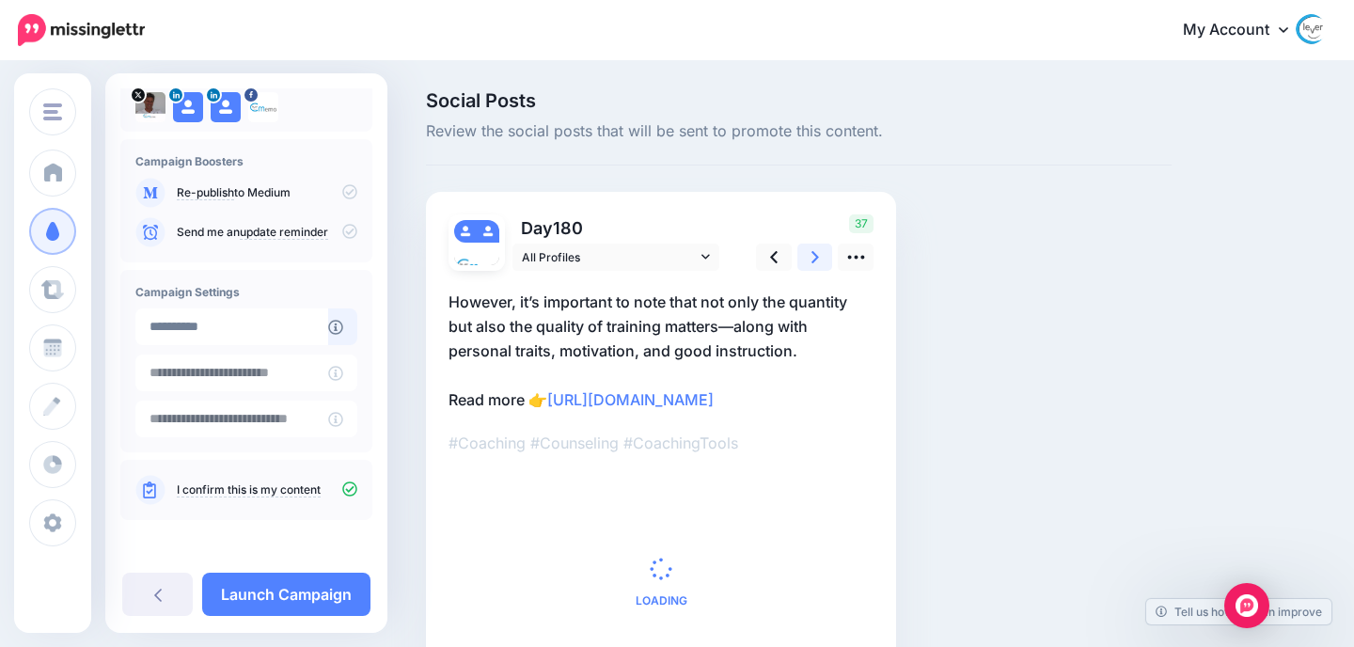
click at [817, 257] on icon at bounding box center [816, 257] width 8 height 12
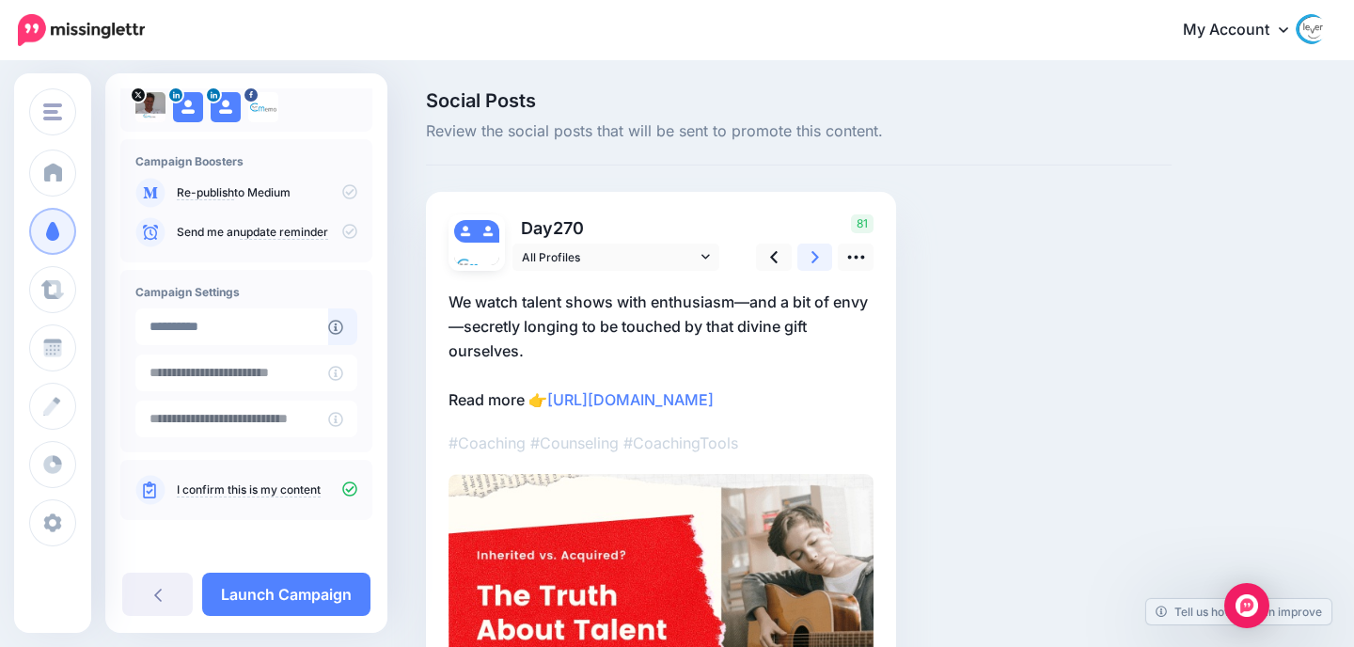
click at [817, 257] on icon at bounding box center [816, 257] width 8 height 12
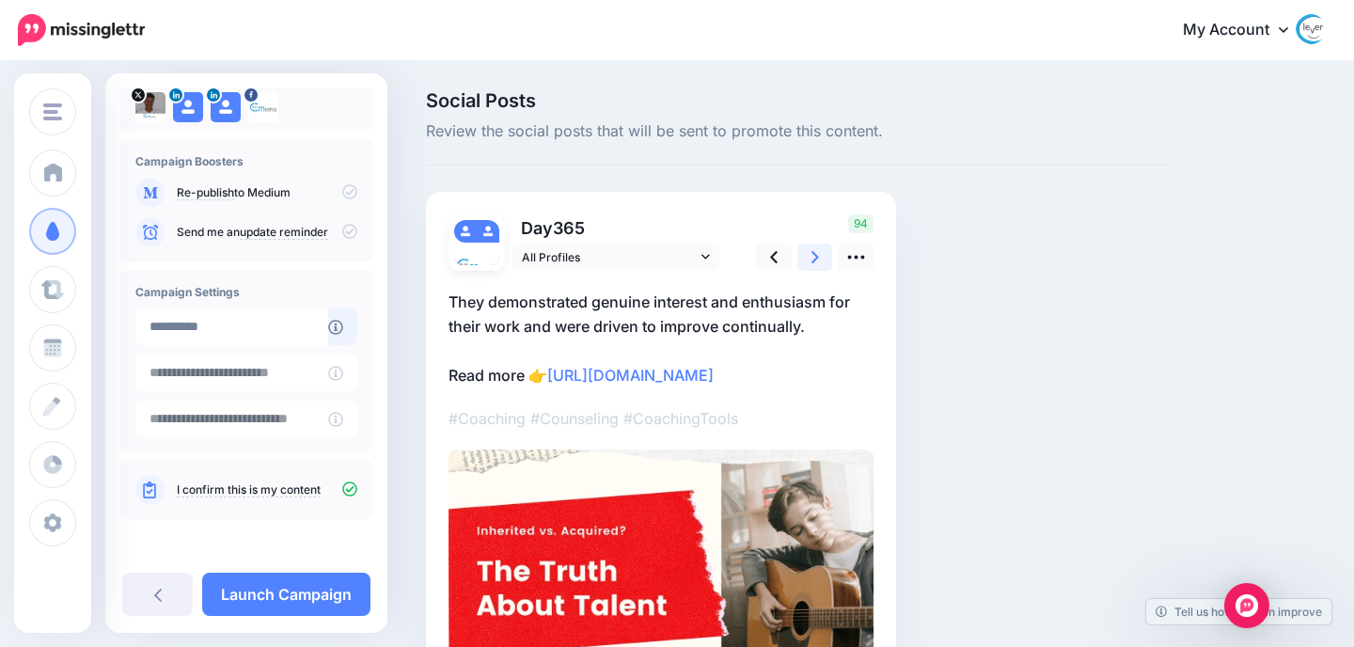
click at [817, 257] on icon at bounding box center [816, 257] width 8 height 12
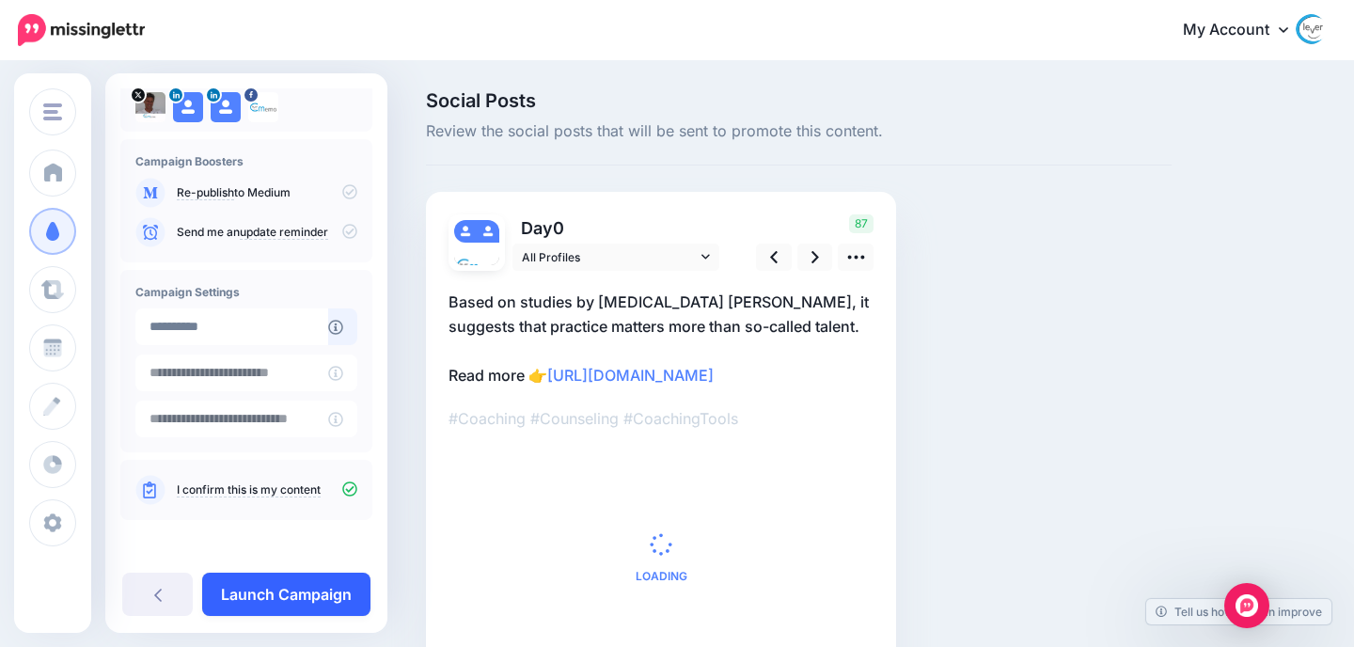
click at [331, 585] on link "Launch Campaign" at bounding box center [286, 594] width 168 height 43
